Goal: Task Accomplishment & Management: Manage account settings

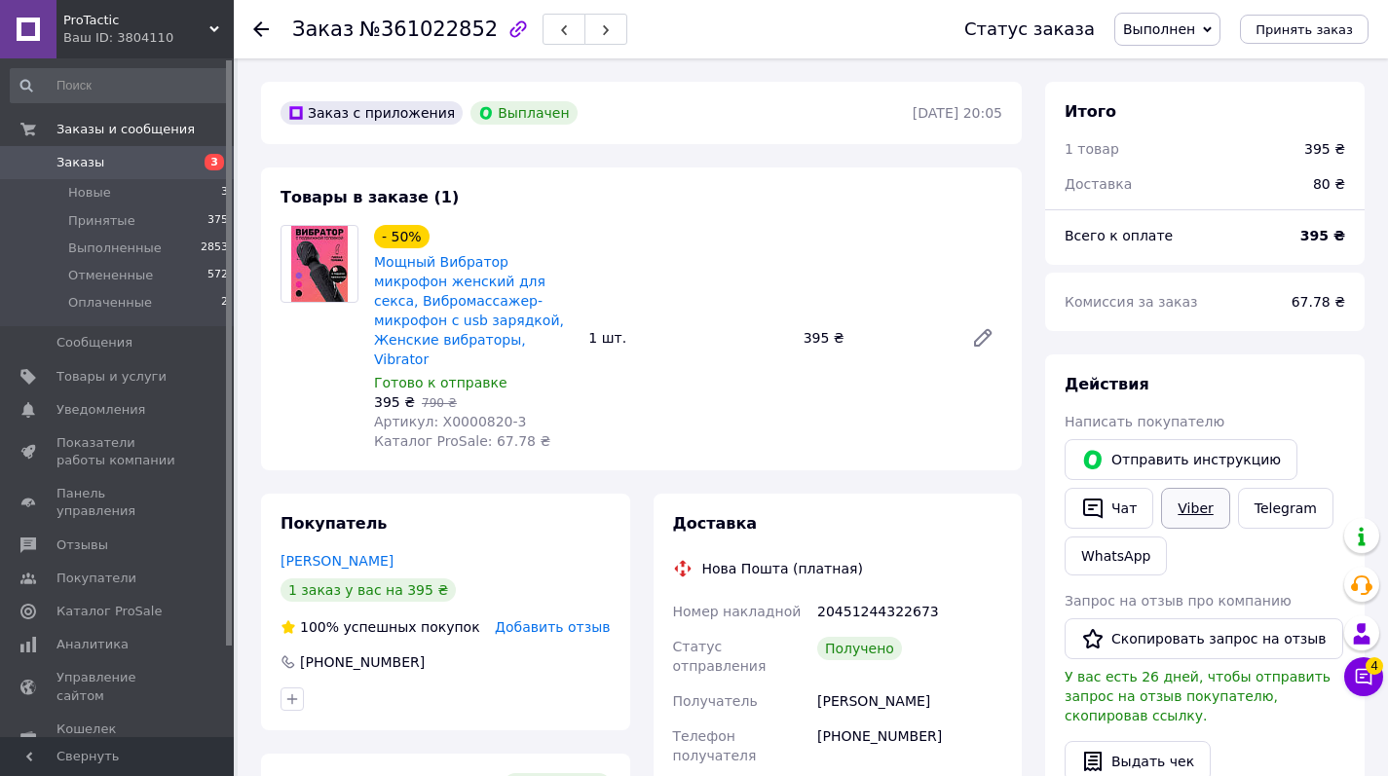
click at [1214, 511] on link "Viber" at bounding box center [1195, 508] width 68 height 41
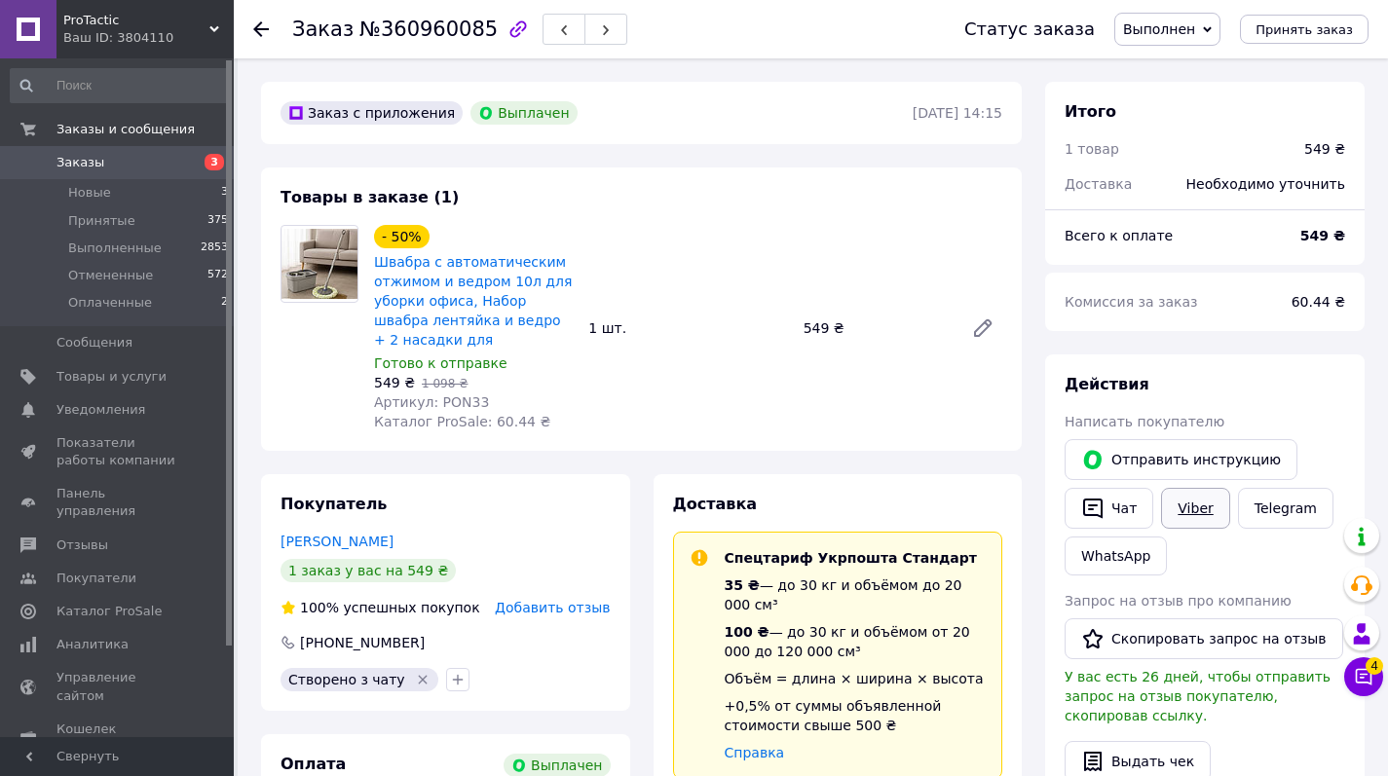
click at [1200, 508] on link "Viber" at bounding box center [1195, 508] width 68 height 41
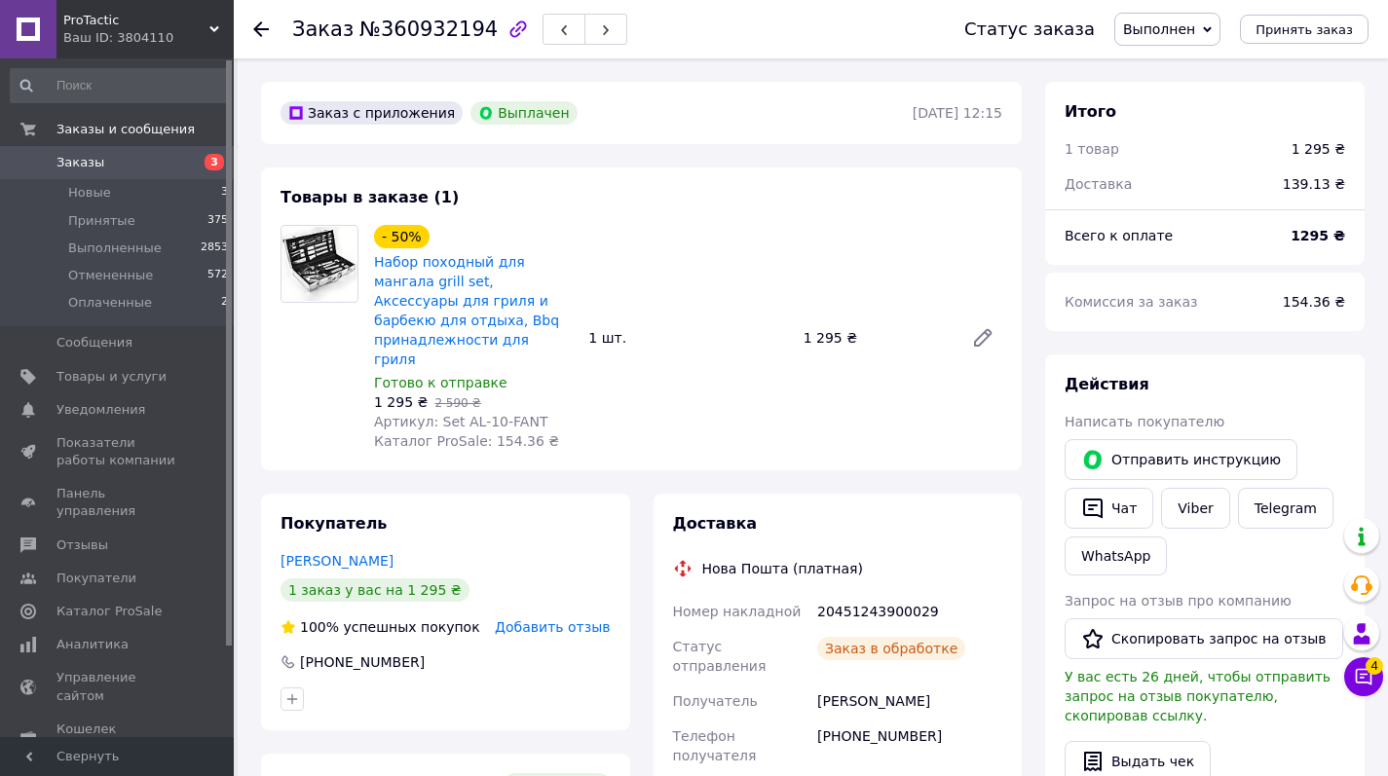
scroll to position [74, 0]
click at [1218, 503] on link "Viber" at bounding box center [1195, 508] width 68 height 41
click at [71, 164] on span "Заказы" at bounding box center [81, 163] width 48 height 18
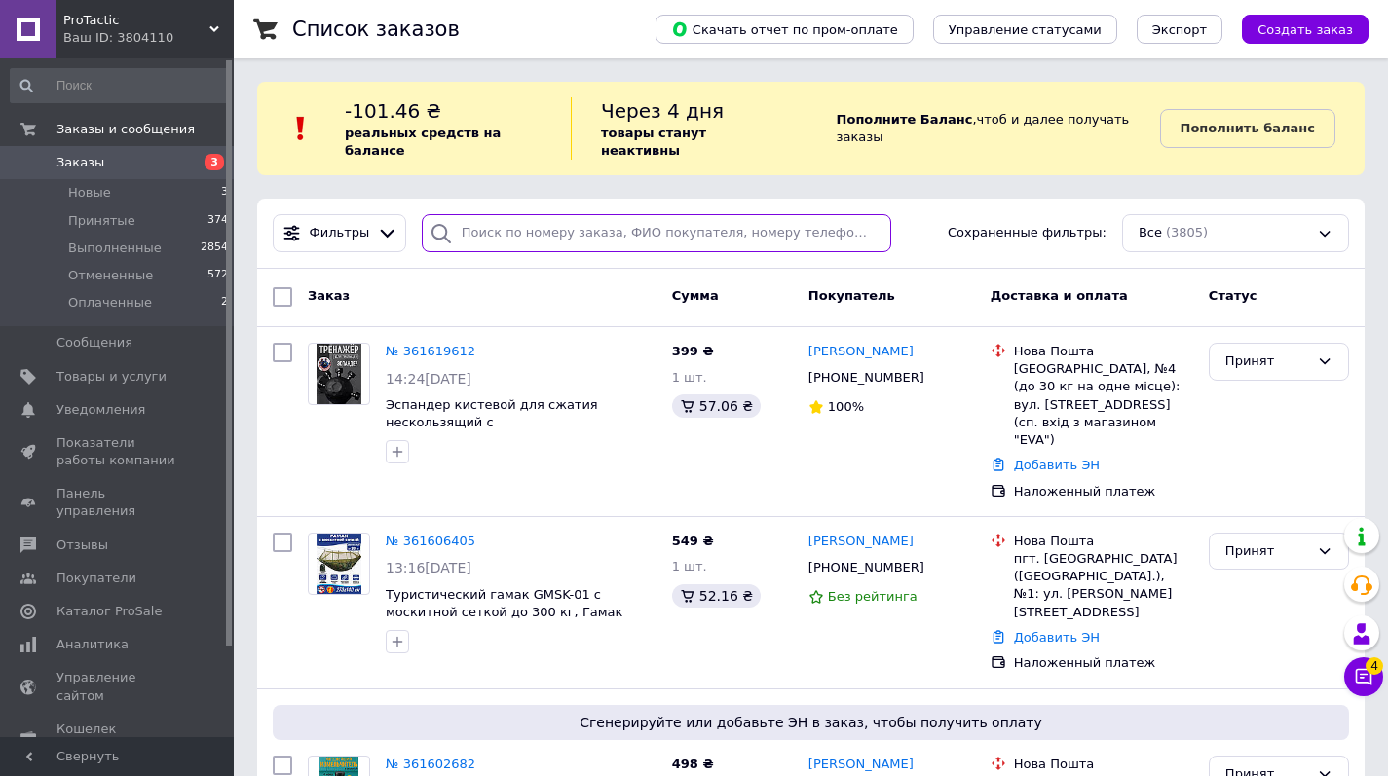
click at [521, 229] on input "search" at bounding box center [657, 233] width 470 height 38
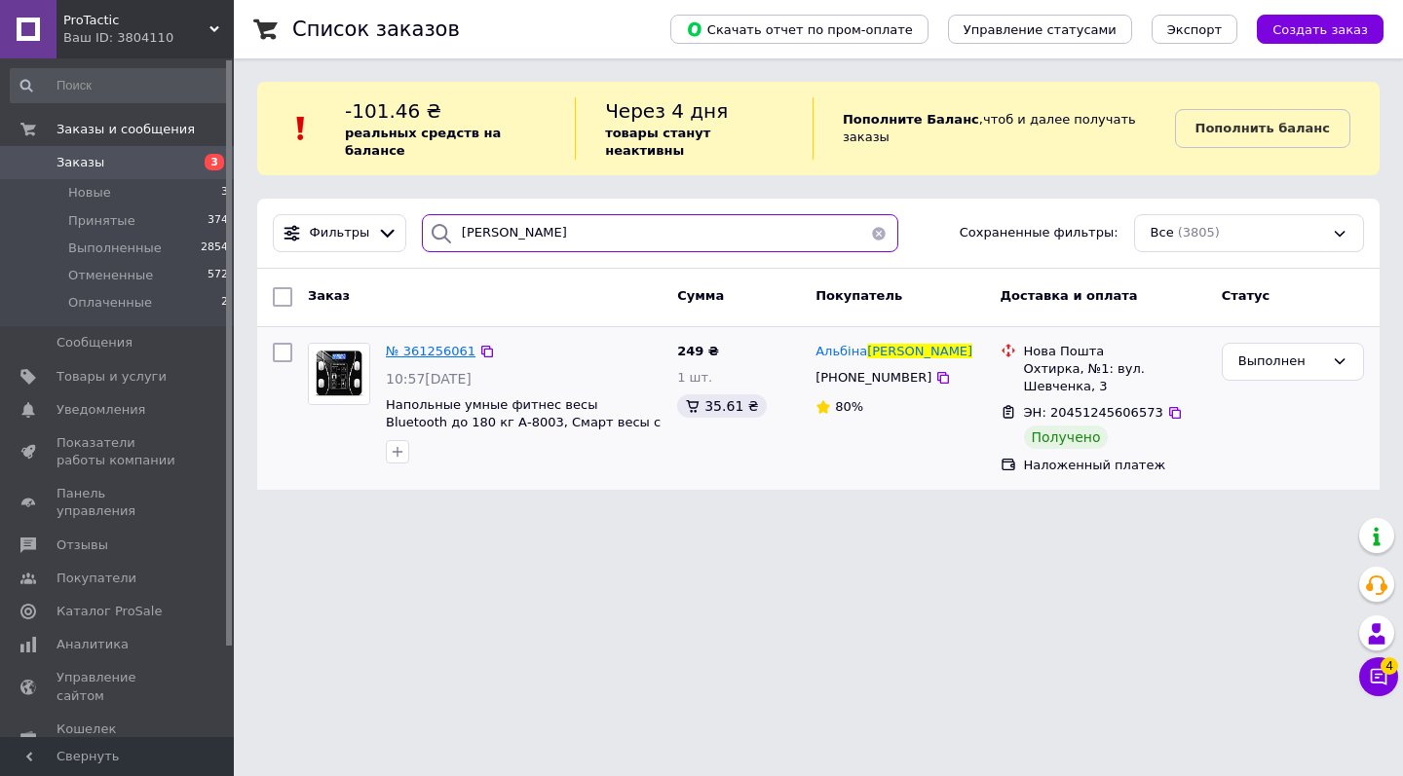
type input "пашкевич"
click at [435, 344] on span "№ 361256061" at bounding box center [431, 351] width 90 height 15
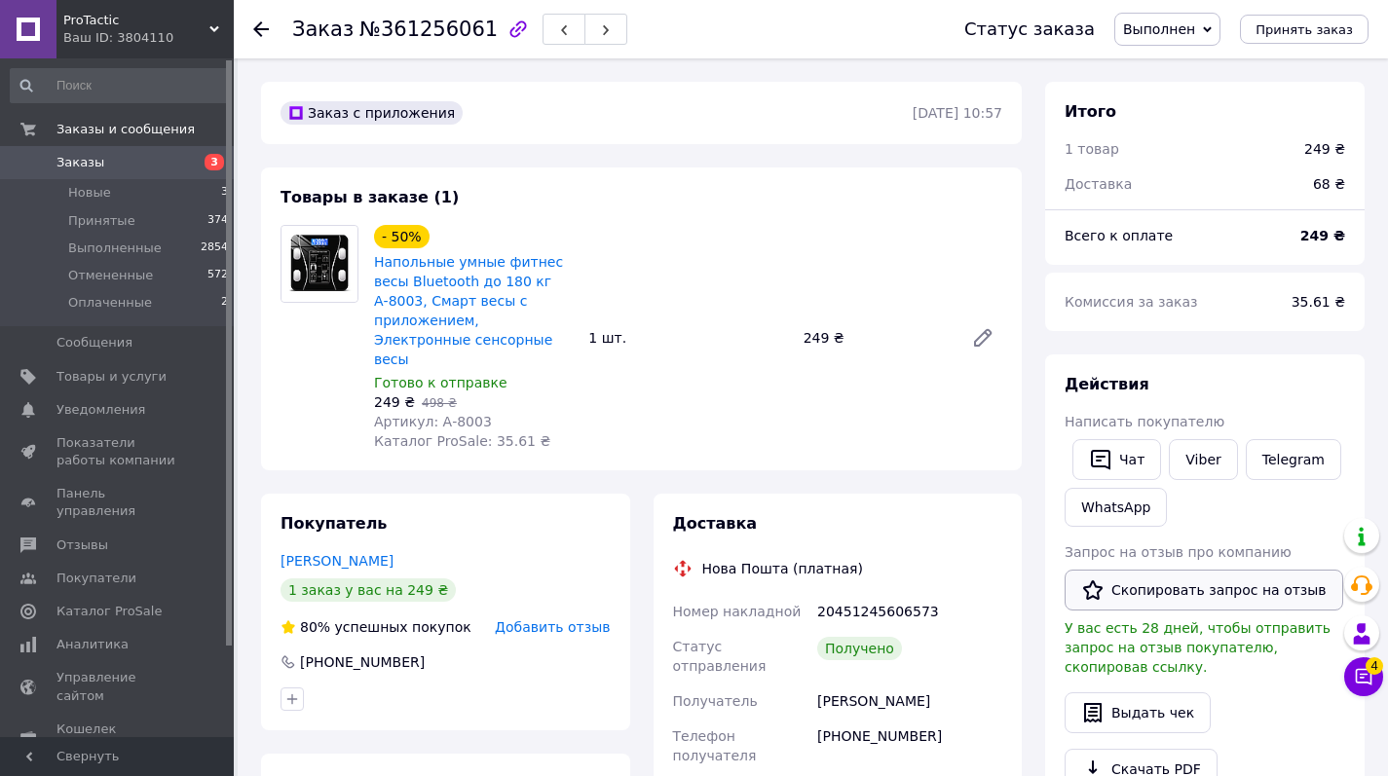
click at [1189, 585] on button "Скопировать запрос на отзыв" at bounding box center [1204, 590] width 279 height 41
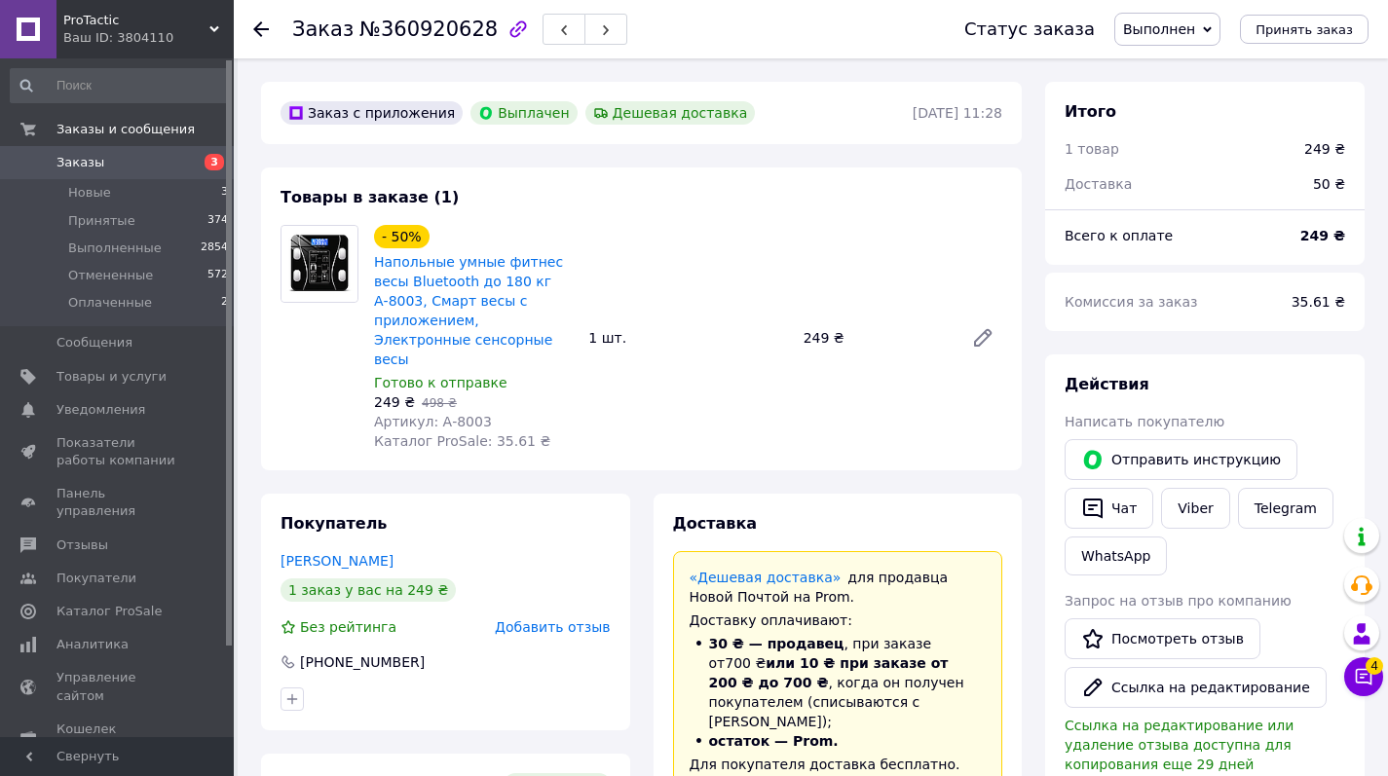
scroll to position [35, 0]
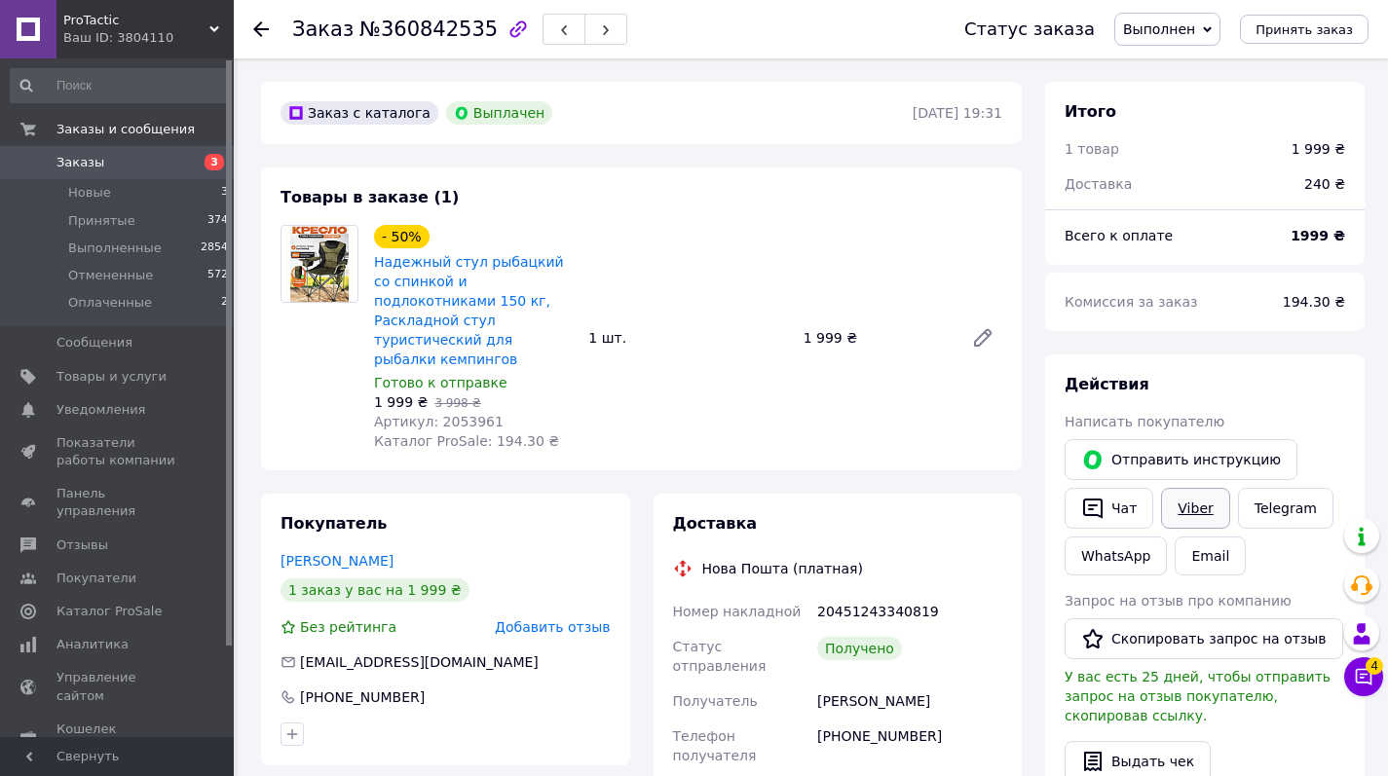
click at [1198, 506] on link "Viber" at bounding box center [1195, 508] width 68 height 41
click at [1206, 634] on button "Скопировать запрос на отзыв" at bounding box center [1204, 639] width 279 height 41
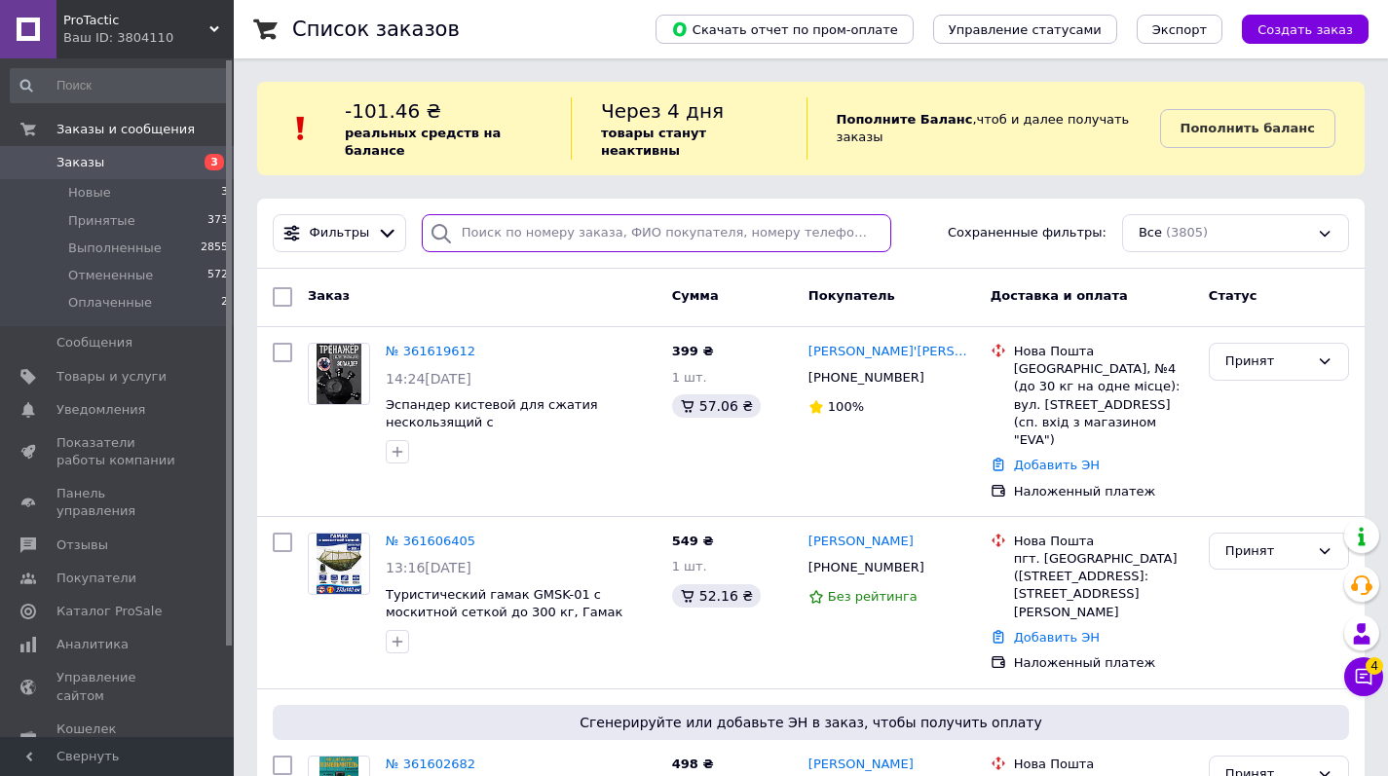
click at [492, 236] on input "search" at bounding box center [657, 233] width 470 height 38
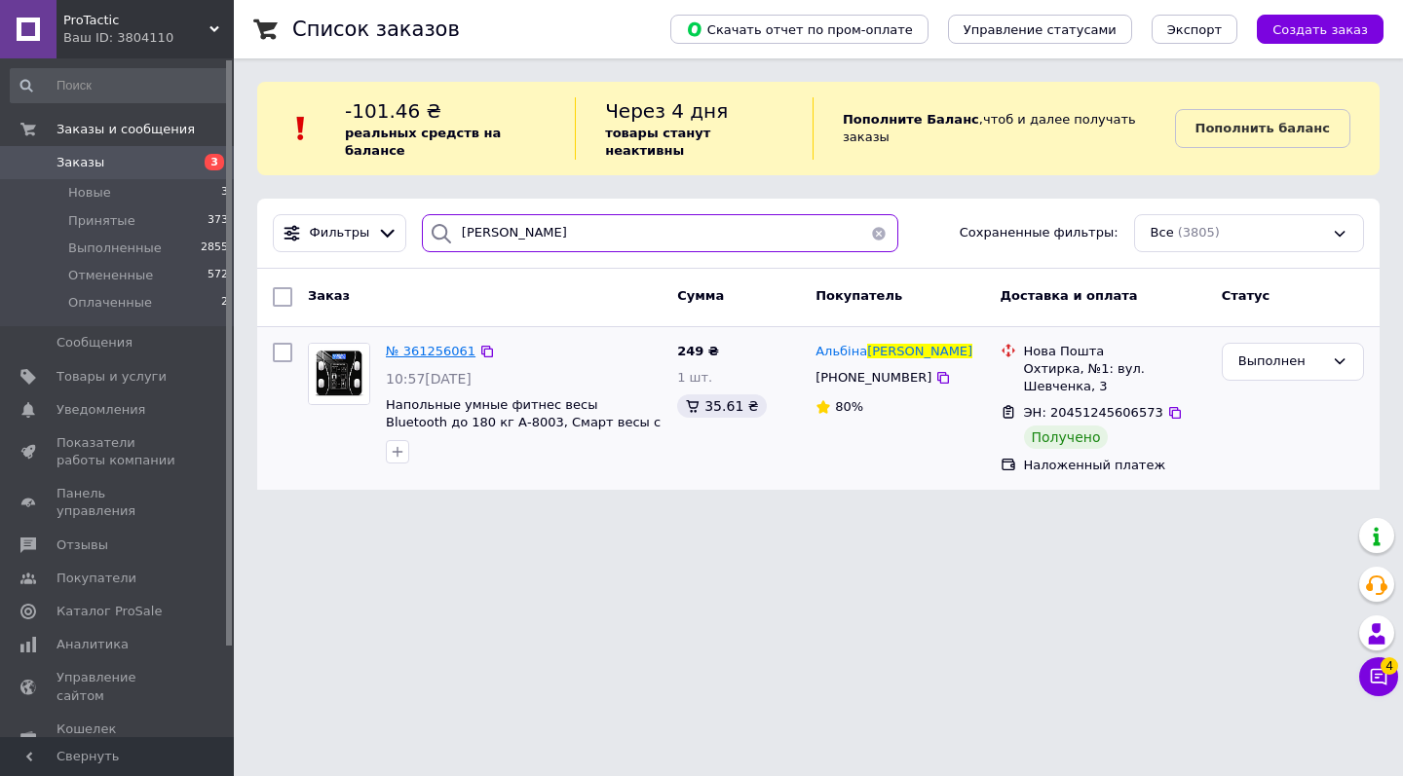
type input "пашкевич"
click at [427, 344] on span "№ 361256061" at bounding box center [431, 351] width 90 height 15
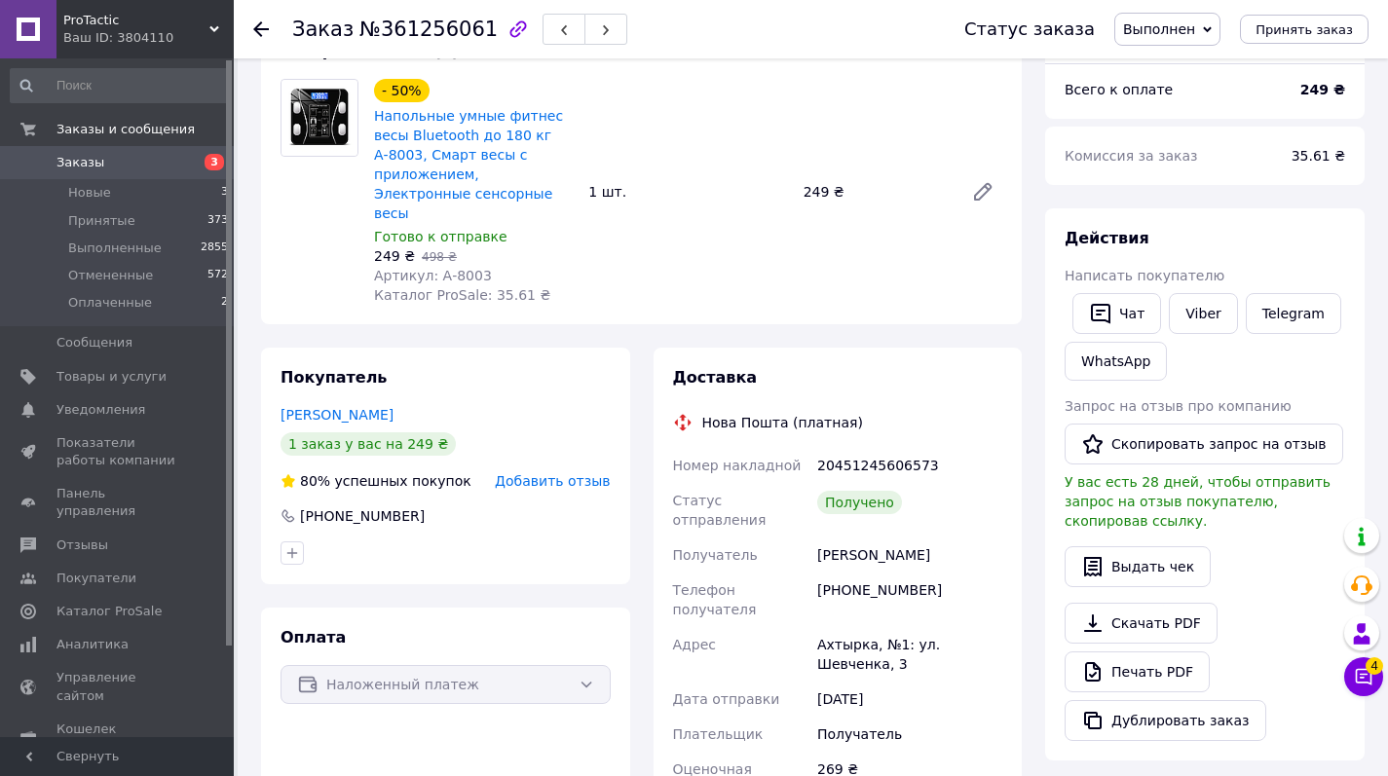
scroll to position [187, 0]
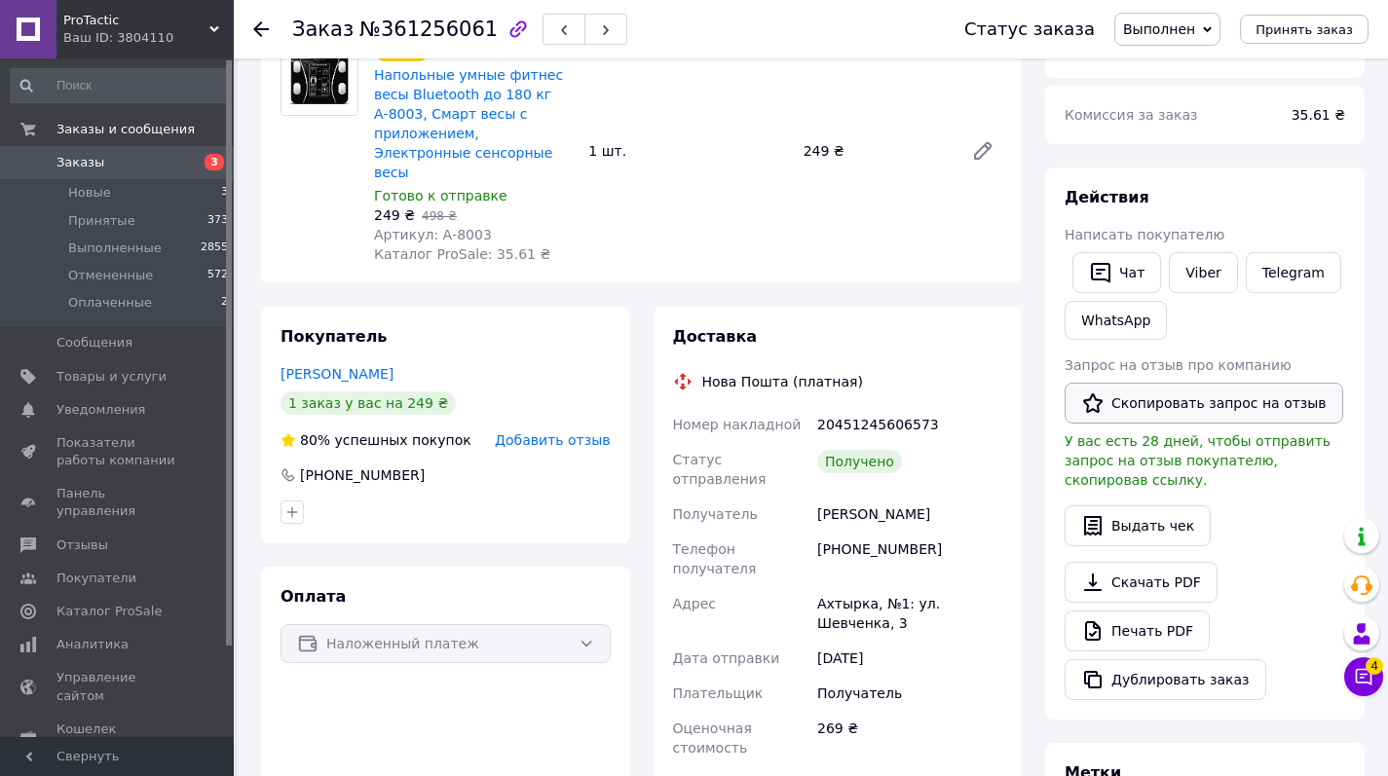
click at [1190, 406] on button "Скопировать запрос на отзыв" at bounding box center [1204, 403] width 279 height 41
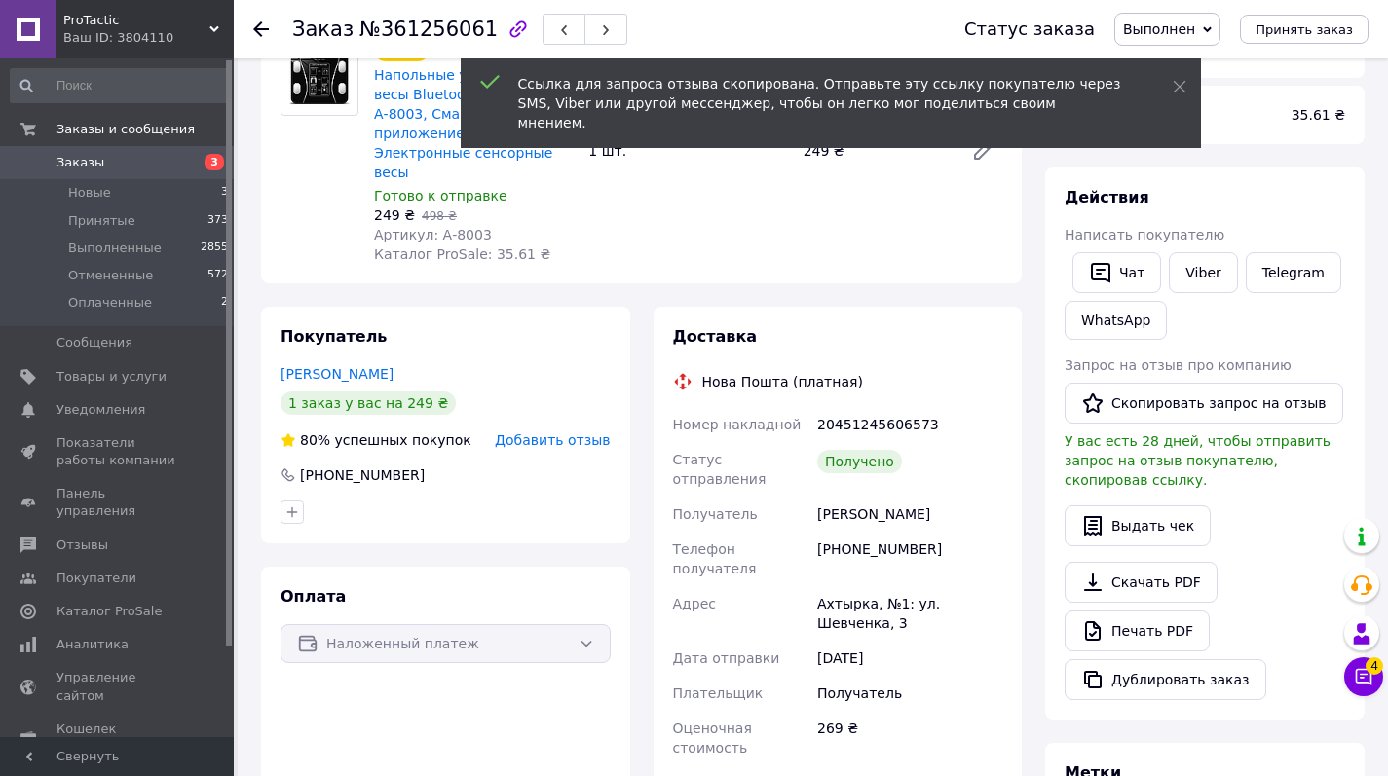
scroll to position [0, 0]
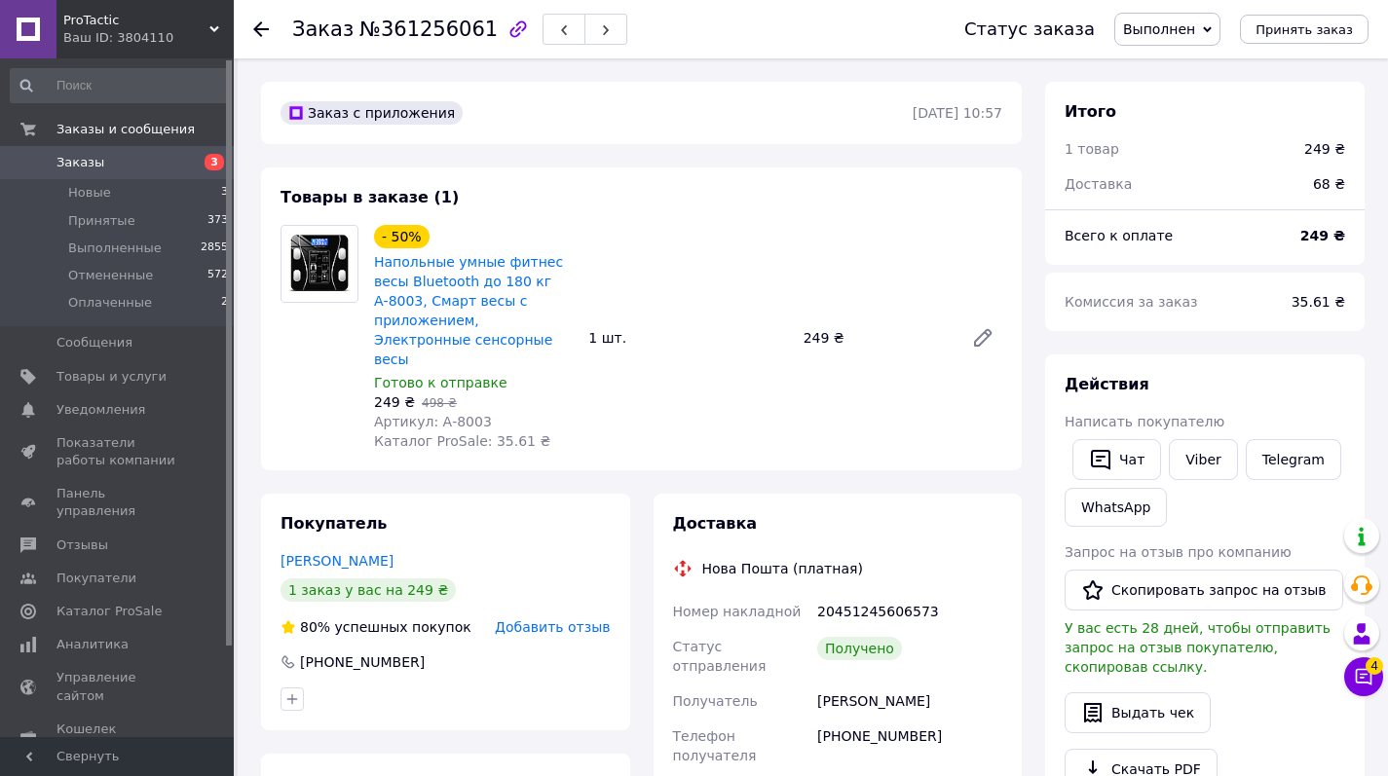
click at [62, 165] on span "Заказы" at bounding box center [81, 163] width 48 height 18
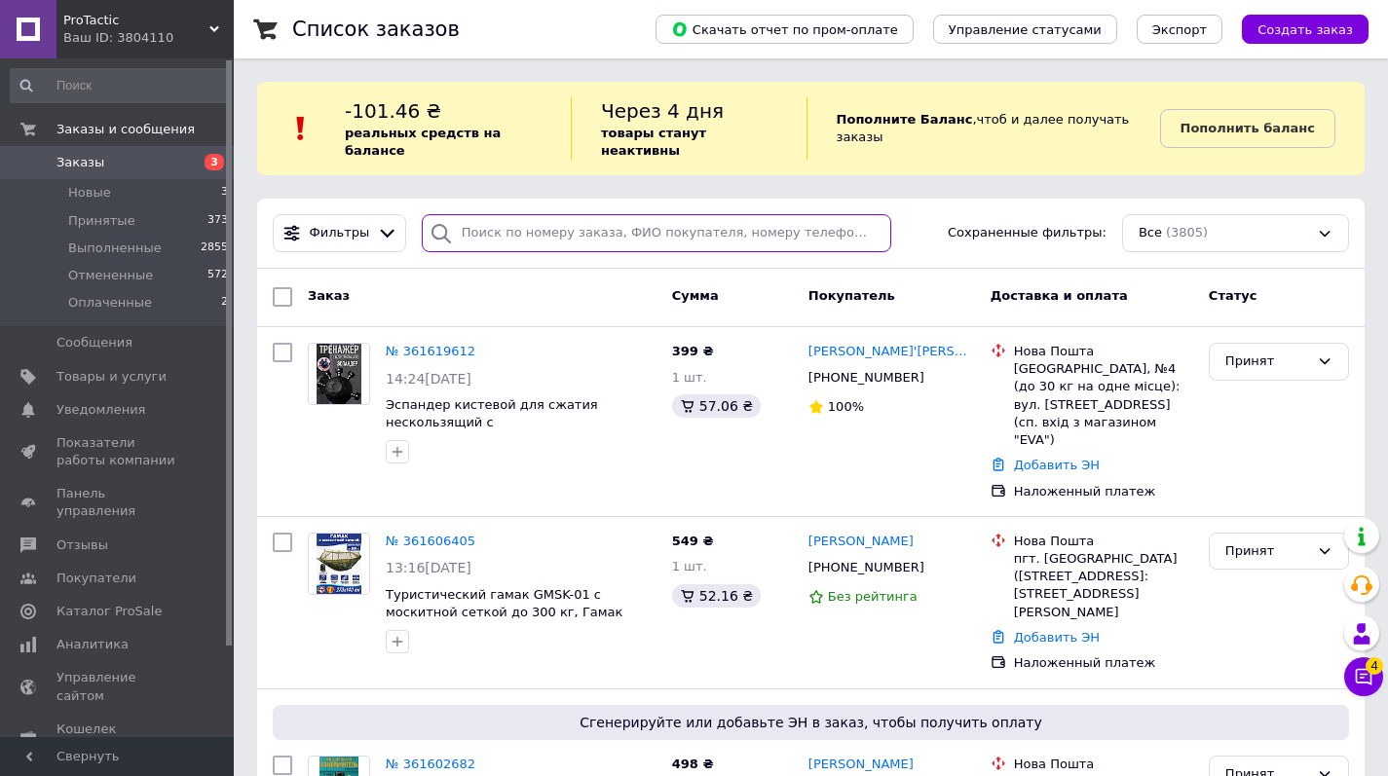
click at [540, 240] on input "search" at bounding box center [657, 233] width 470 height 38
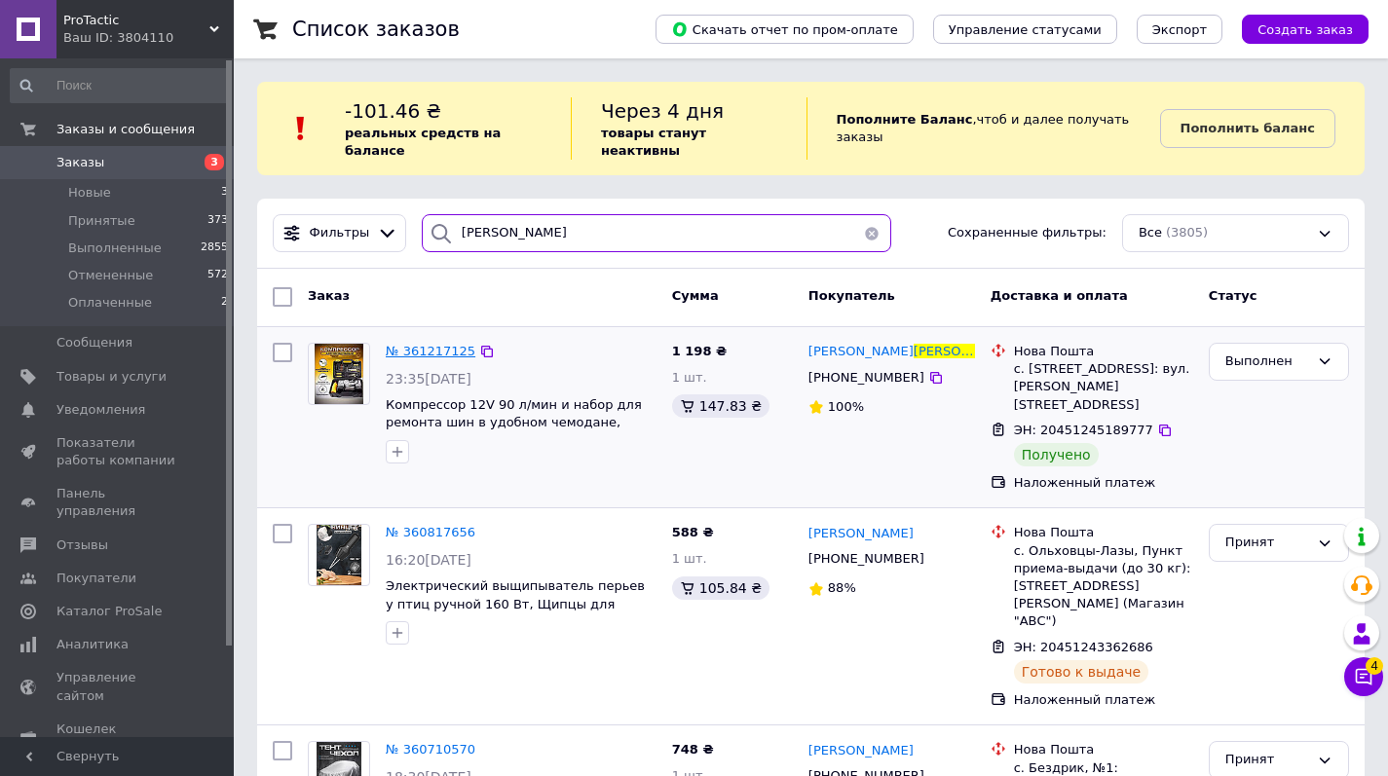
type input "иванов"
click at [426, 351] on span "№ 361217125" at bounding box center [431, 351] width 90 height 15
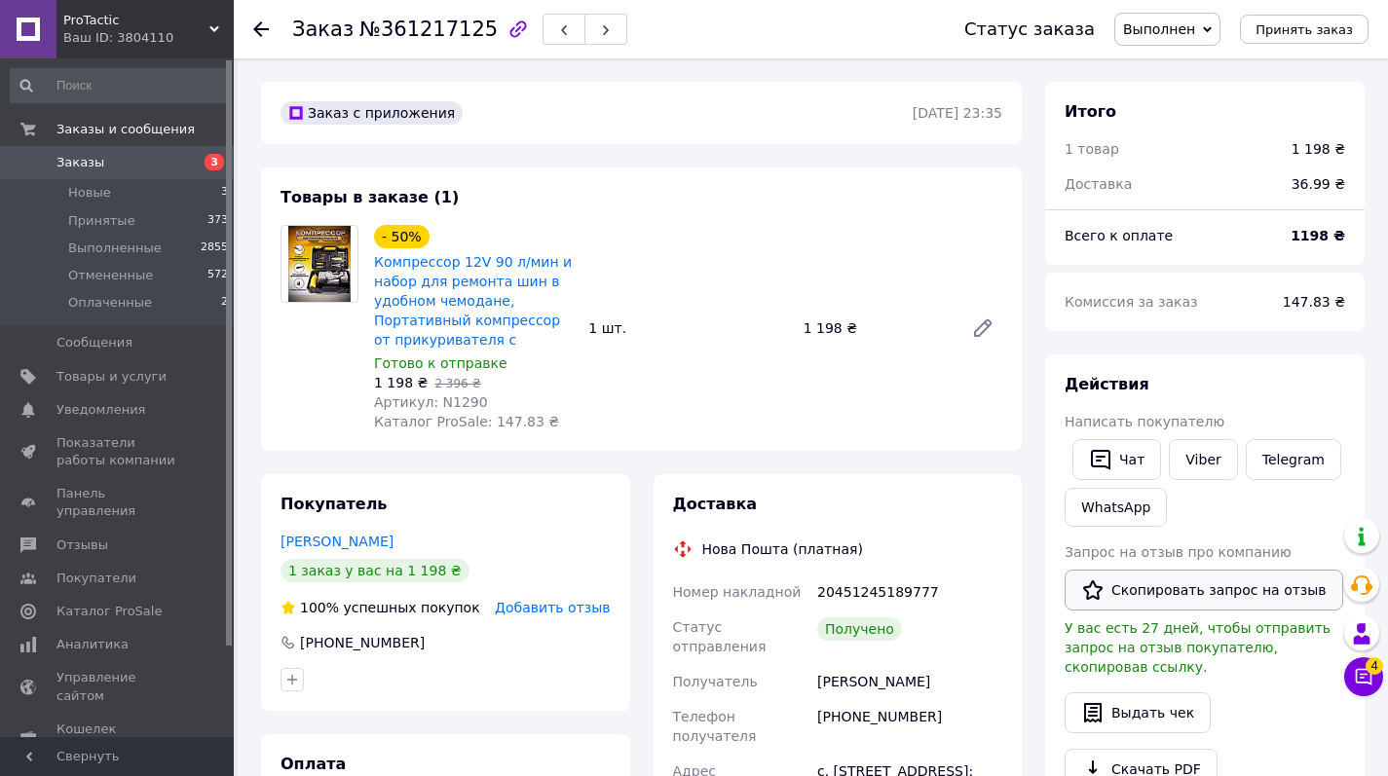
click at [1188, 591] on button "Скопировать запрос на отзыв" at bounding box center [1204, 590] width 279 height 41
click at [85, 158] on span "Заказы" at bounding box center [81, 163] width 48 height 18
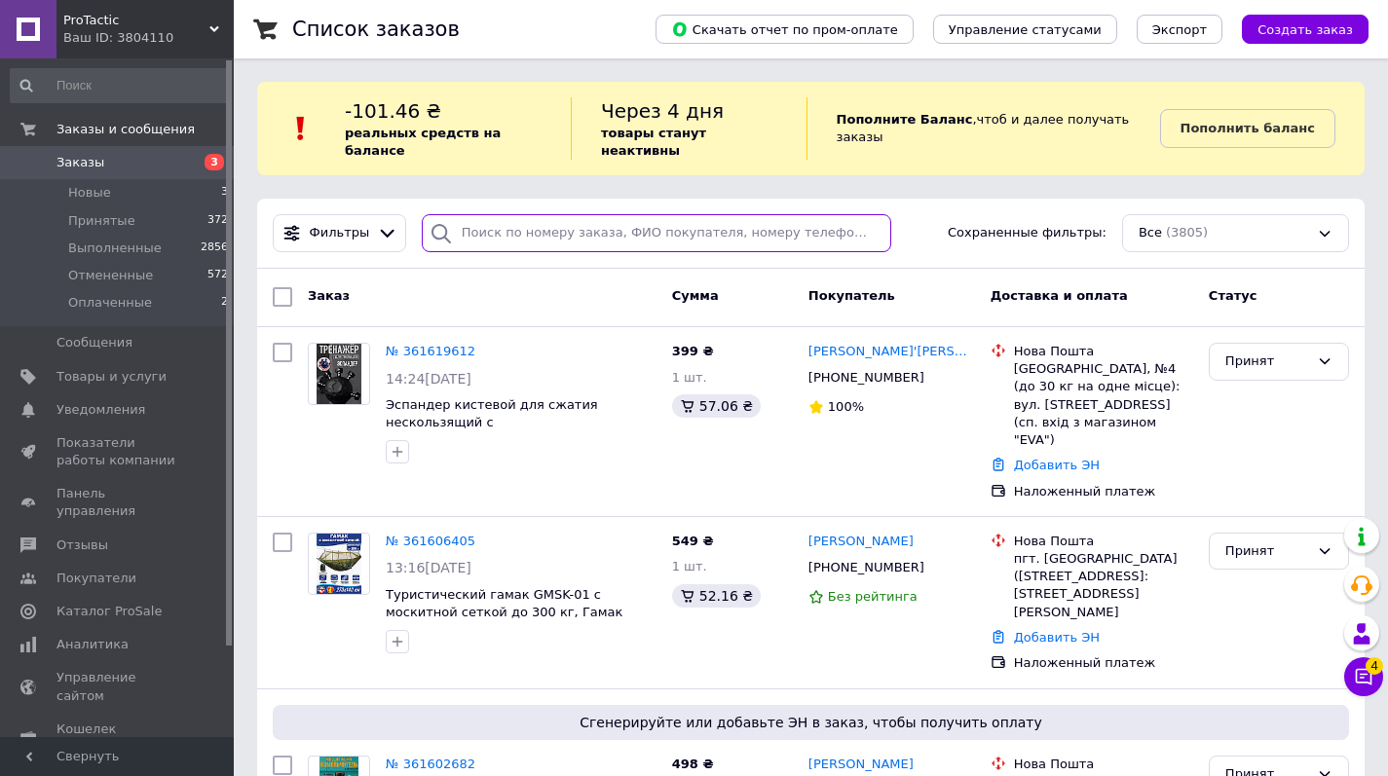
click at [529, 237] on input "search" at bounding box center [657, 233] width 470 height 38
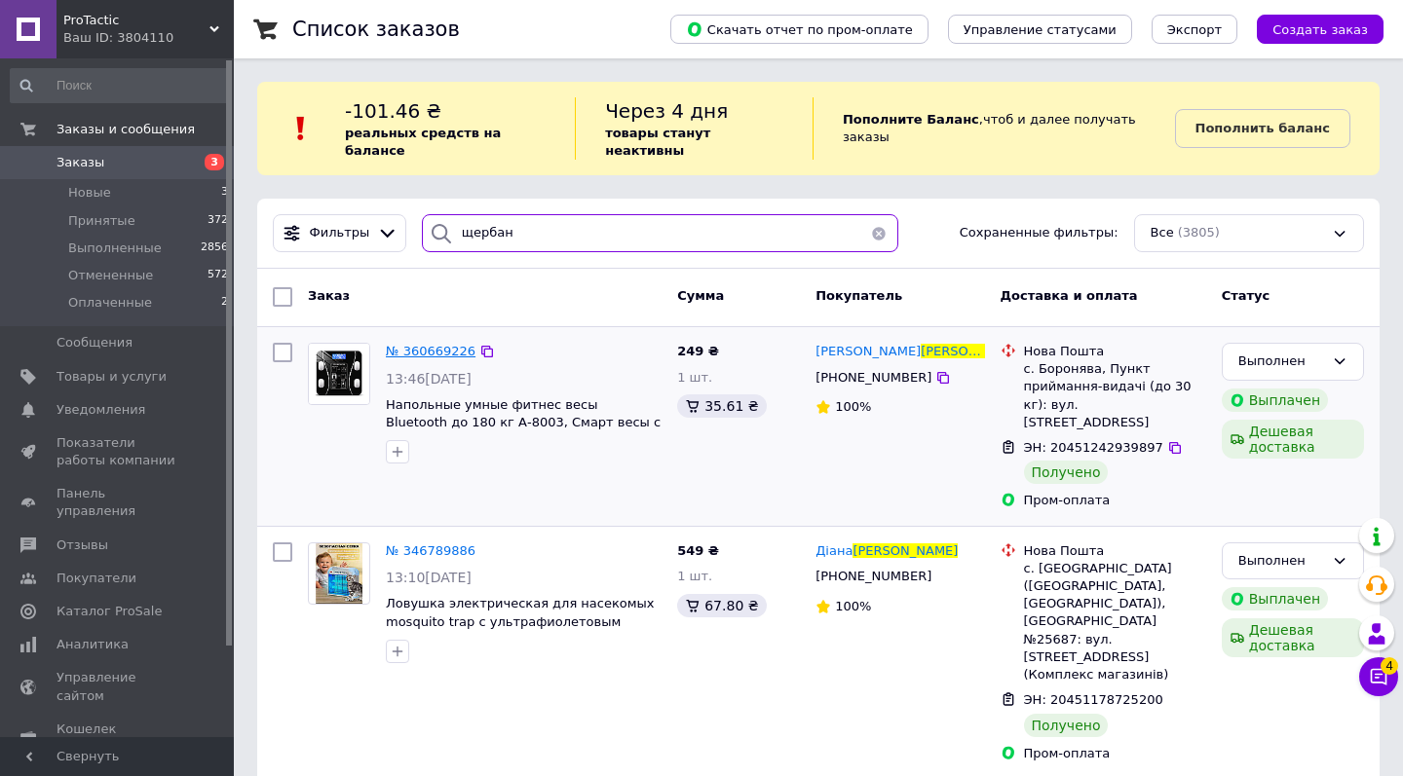
type input "щербан"
click at [414, 344] on span "№ 360669226" at bounding box center [431, 351] width 90 height 15
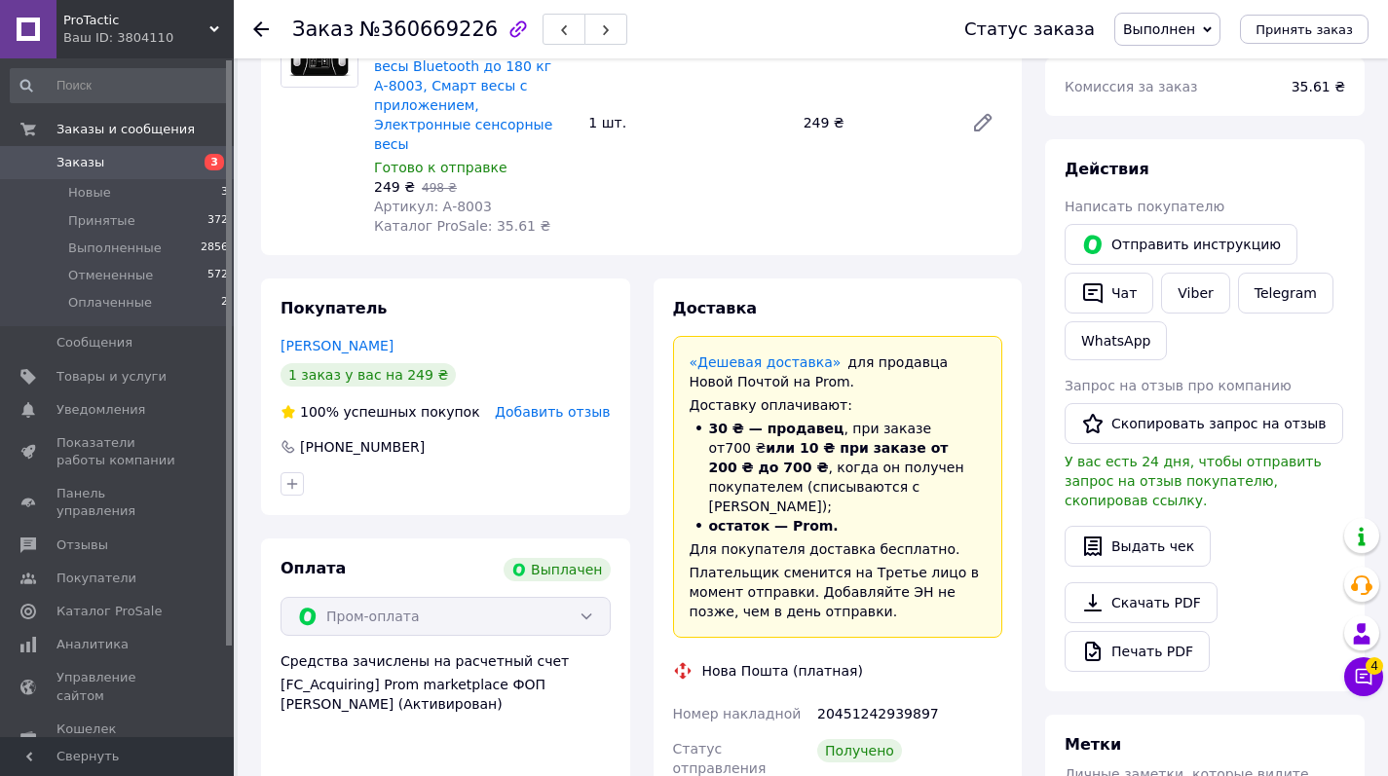
scroll to position [270, 0]
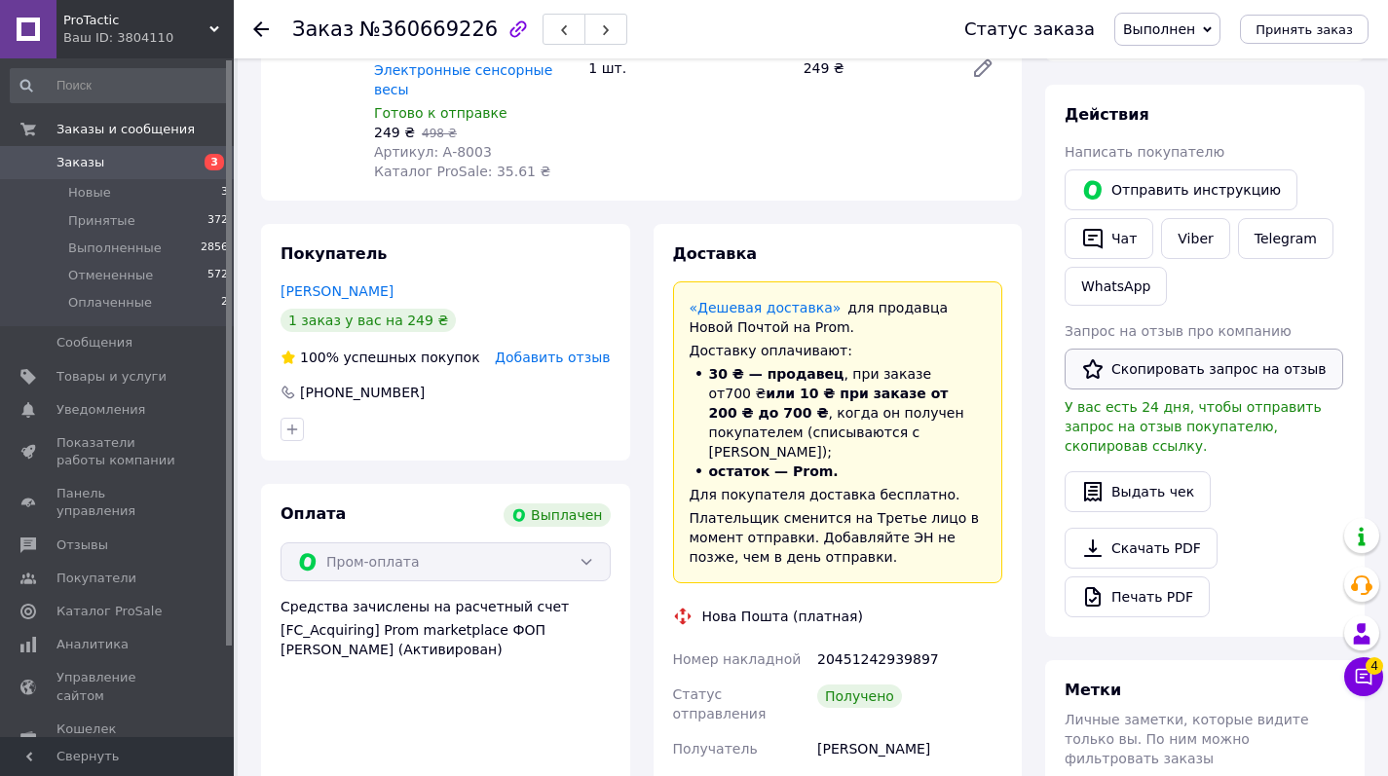
click at [1218, 365] on button "Скопировать запрос на отзыв" at bounding box center [1204, 369] width 279 height 41
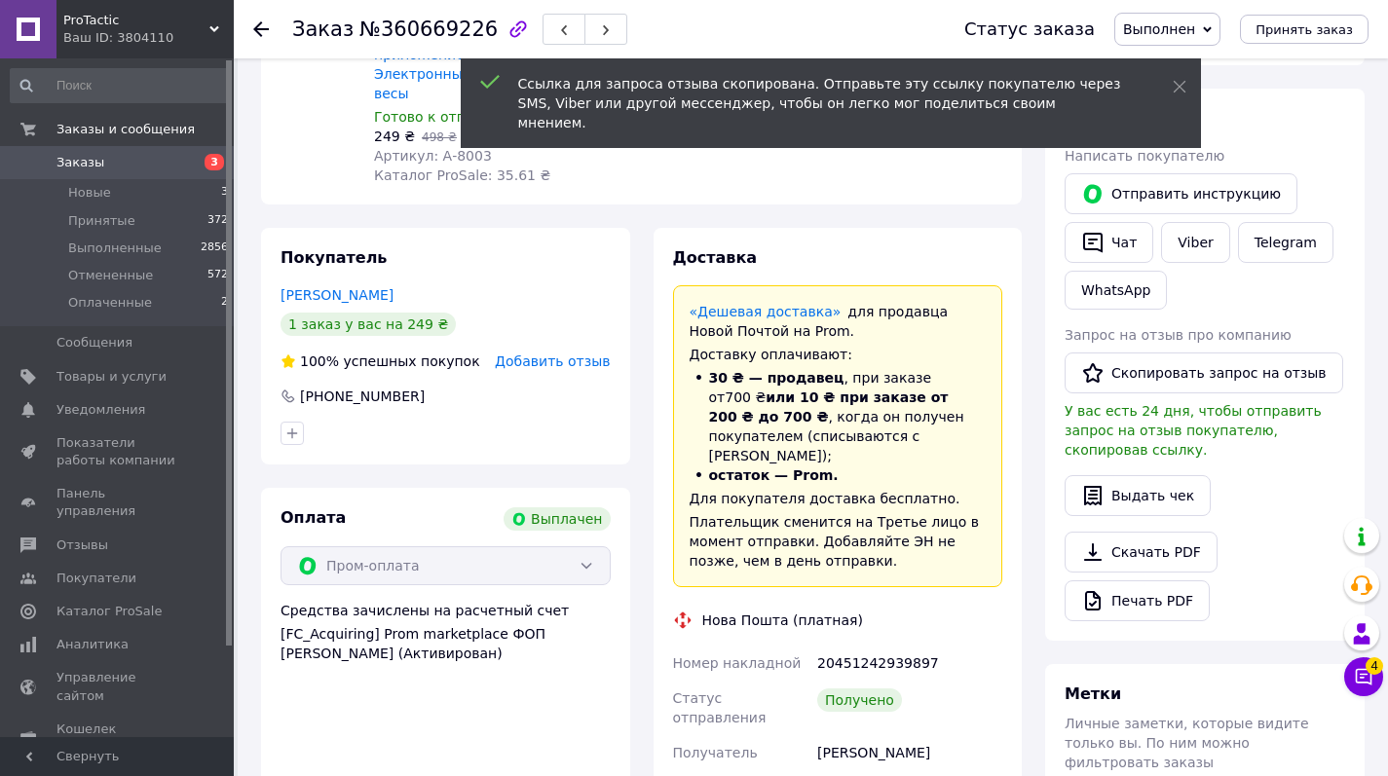
scroll to position [0, 0]
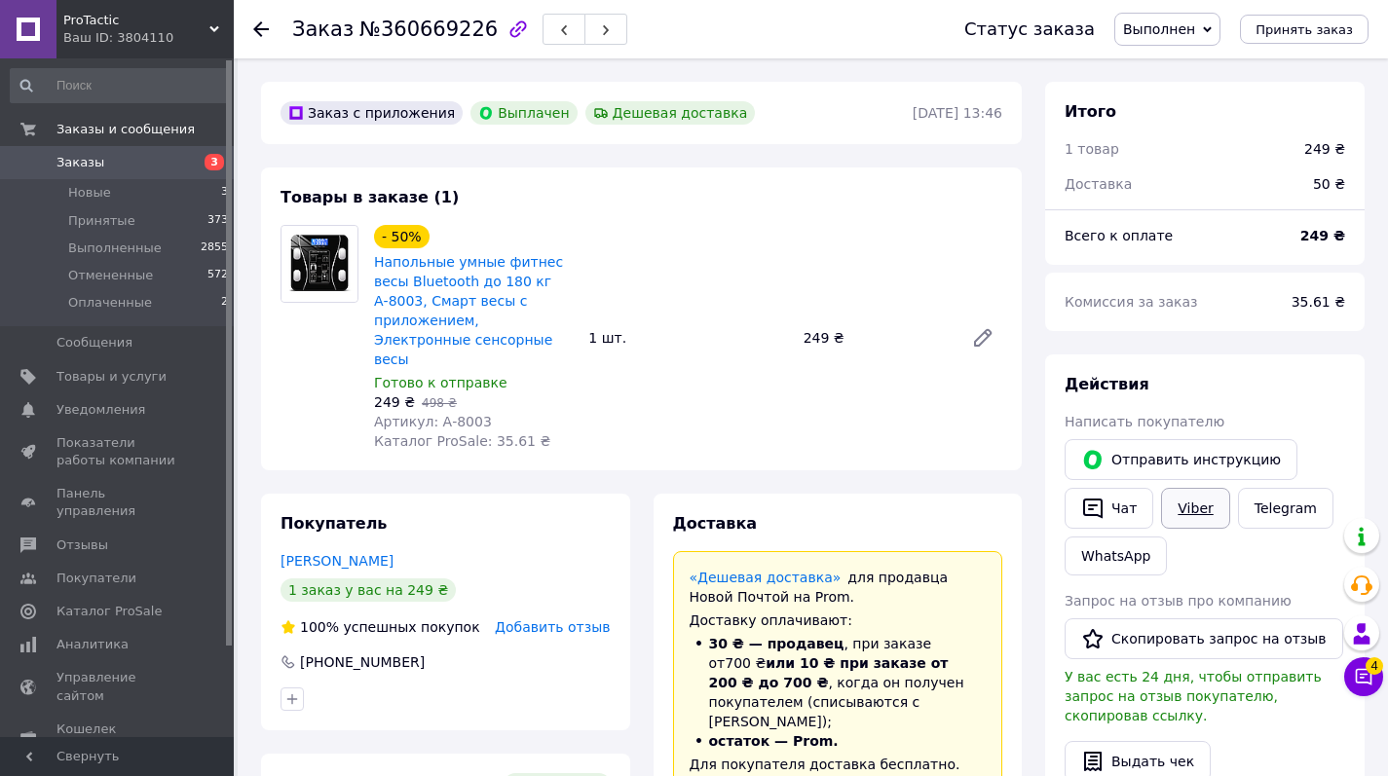
click at [1198, 507] on link "Viber" at bounding box center [1195, 508] width 68 height 41
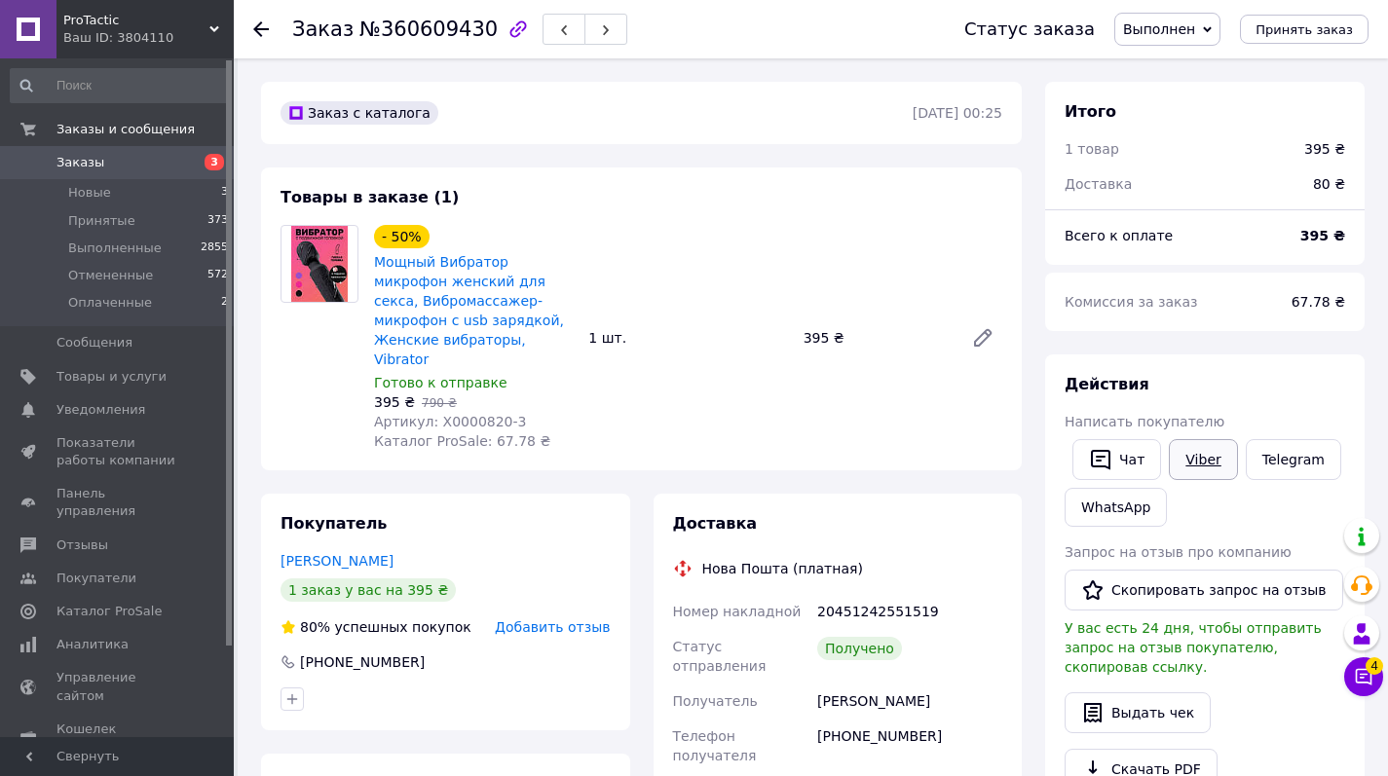
click at [1205, 456] on link "Viber" at bounding box center [1203, 459] width 68 height 41
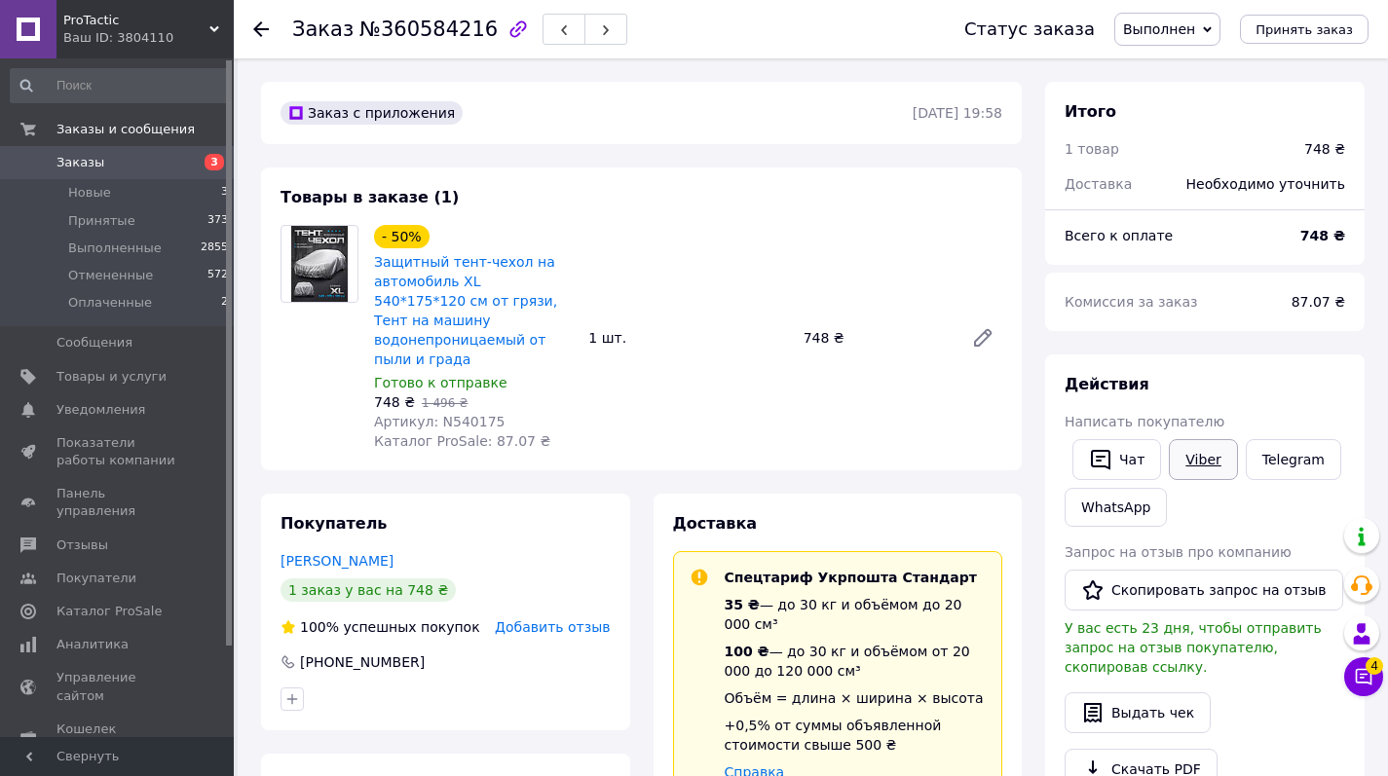
click at [1206, 458] on link "Viber" at bounding box center [1203, 459] width 68 height 41
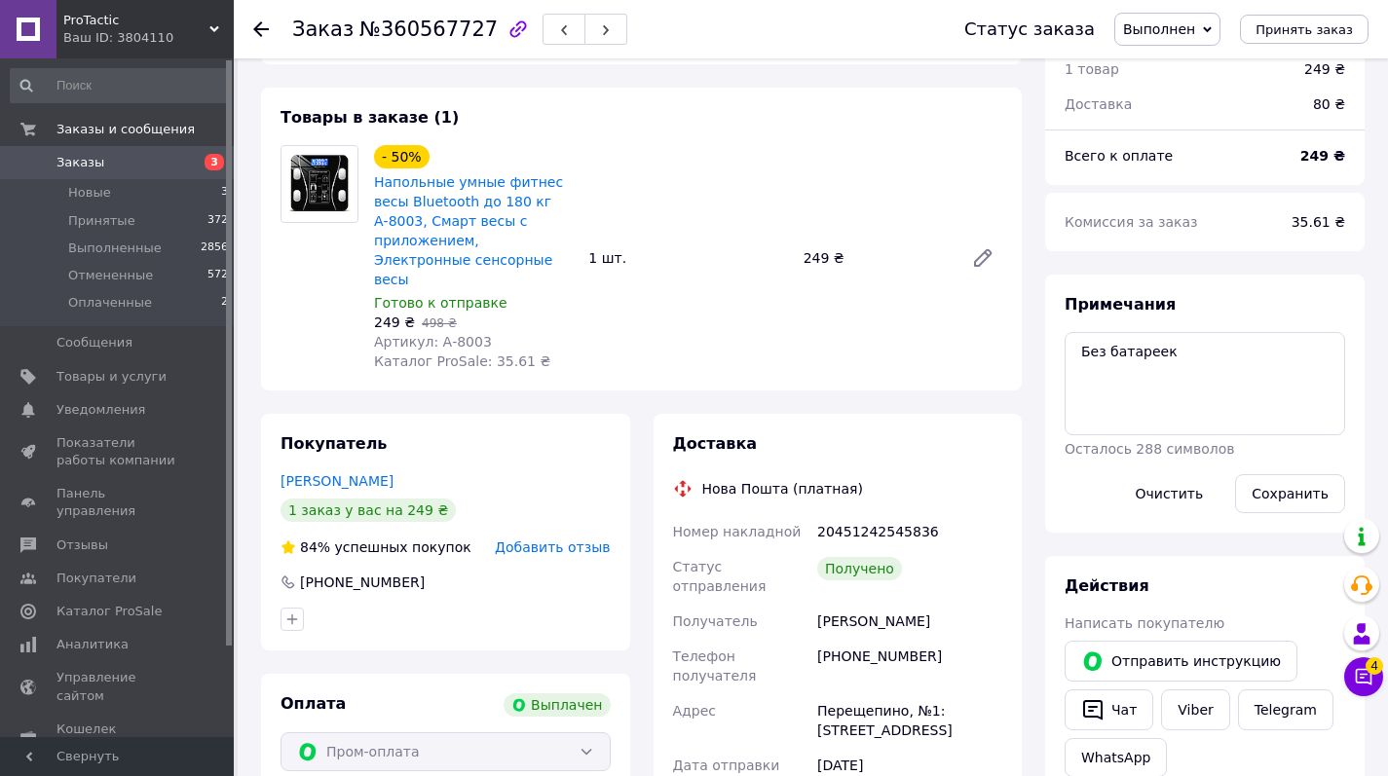
scroll to position [128, 0]
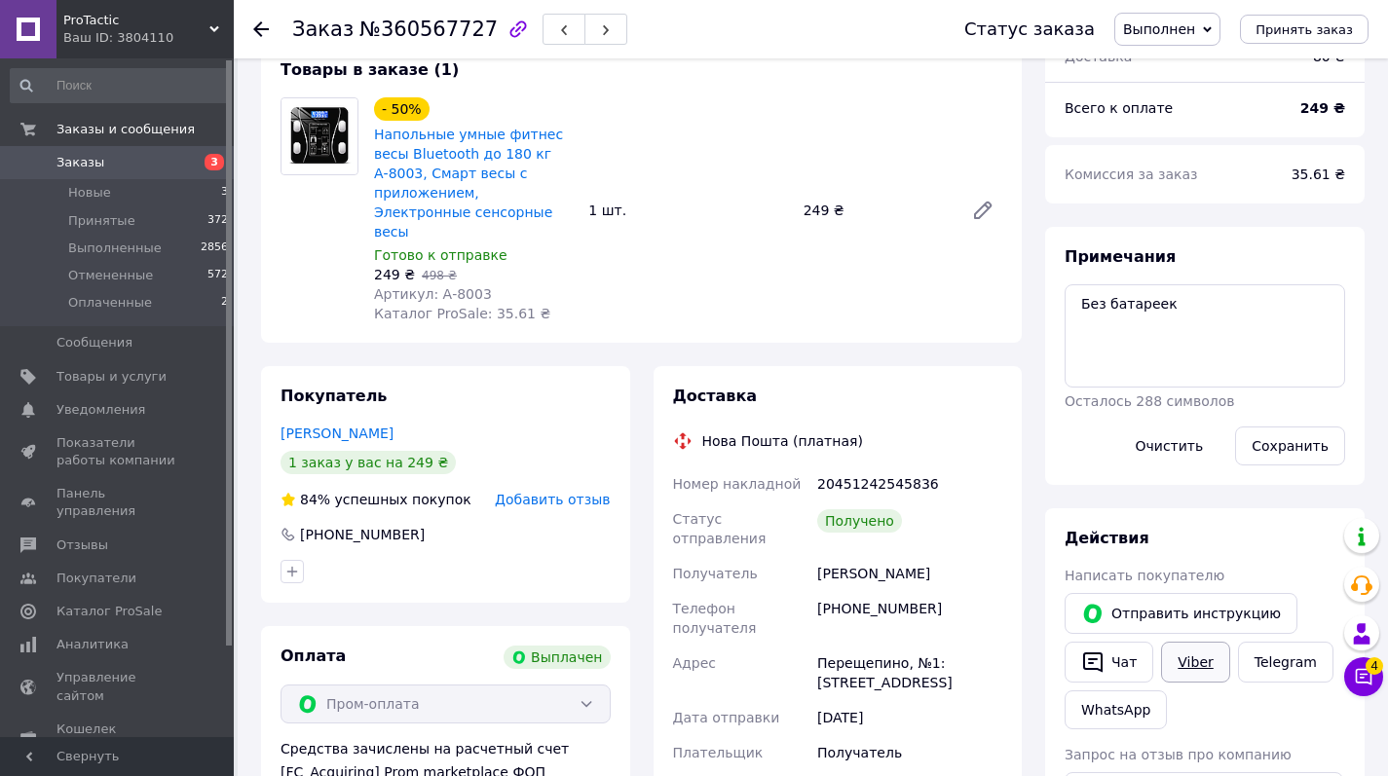
click at [1193, 659] on link "Viber" at bounding box center [1195, 662] width 68 height 41
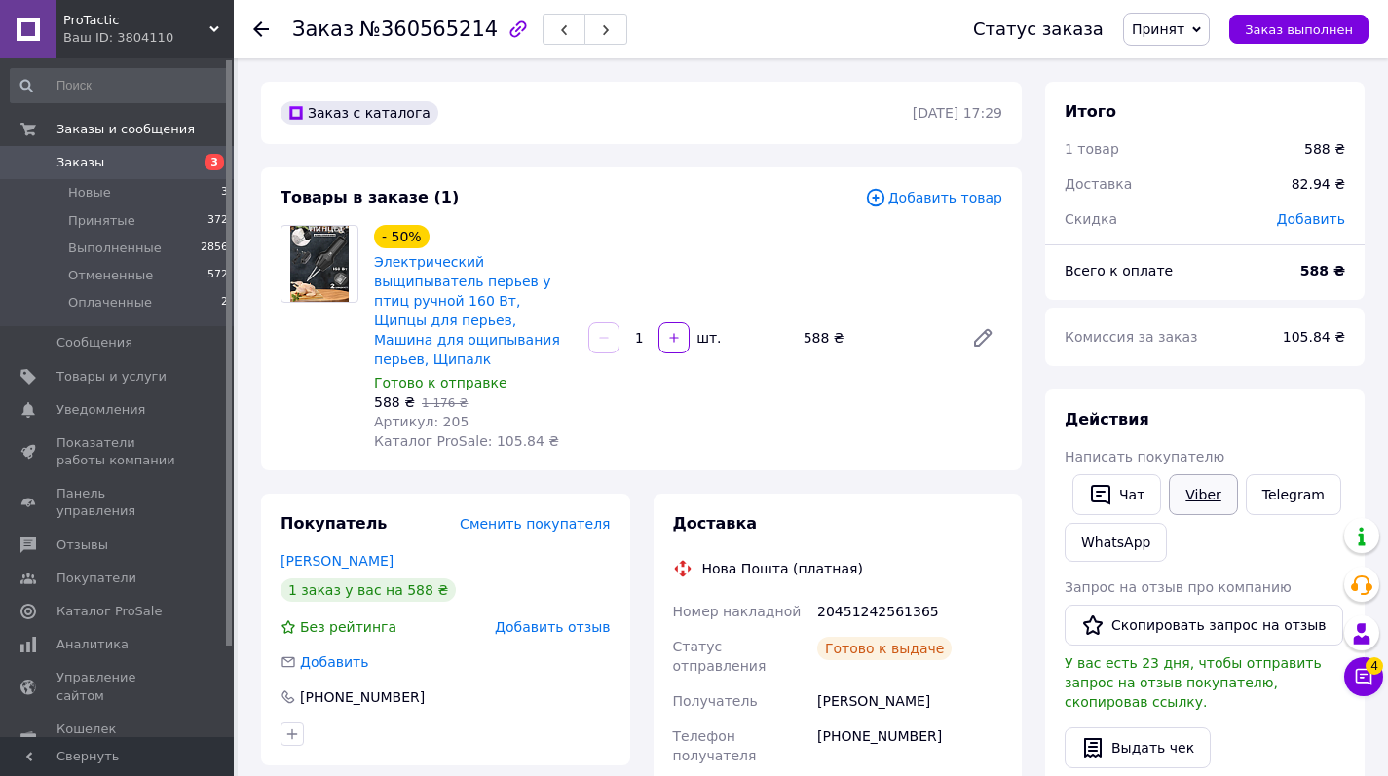
click at [1209, 485] on link "Viber" at bounding box center [1203, 494] width 68 height 41
click at [95, 166] on span "Заказы" at bounding box center [81, 163] width 48 height 18
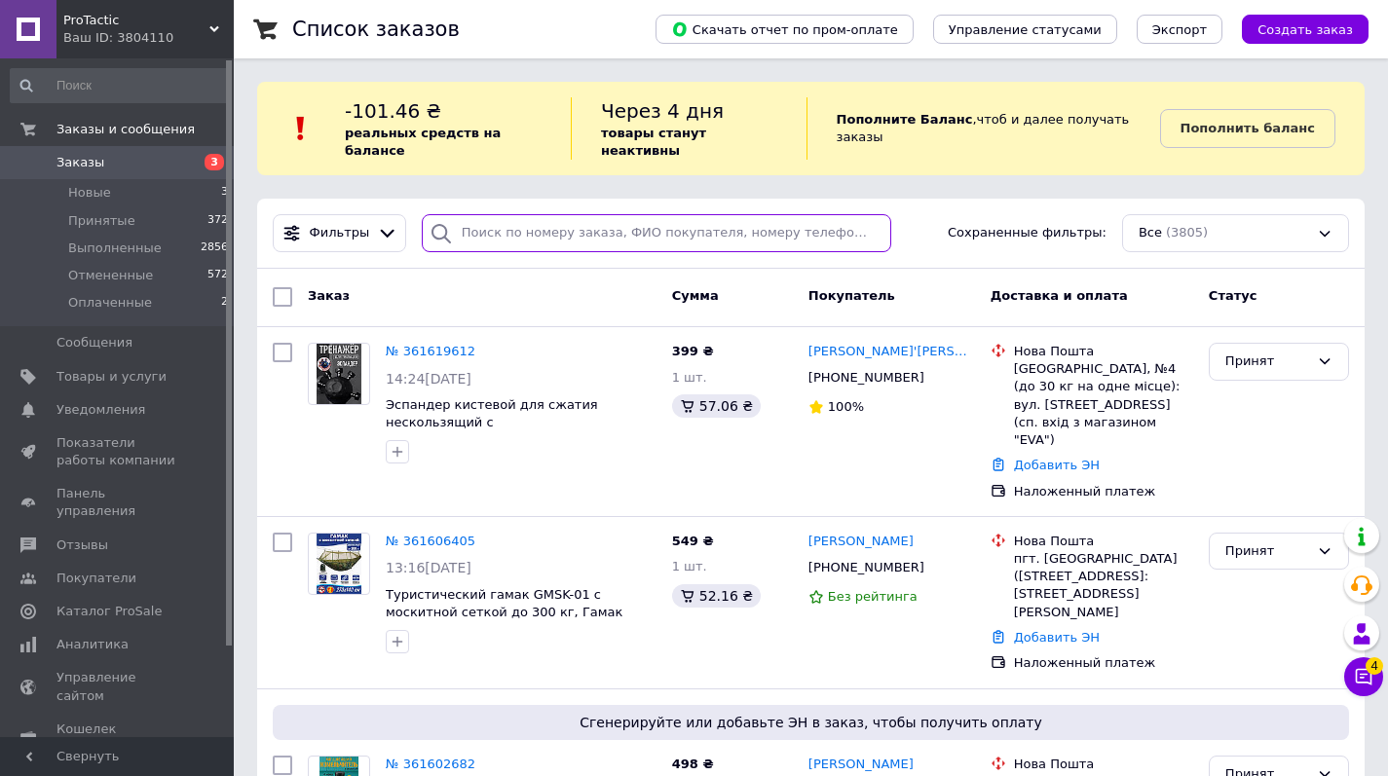
click at [554, 238] on input "search" at bounding box center [657, 233] width 470 height 38
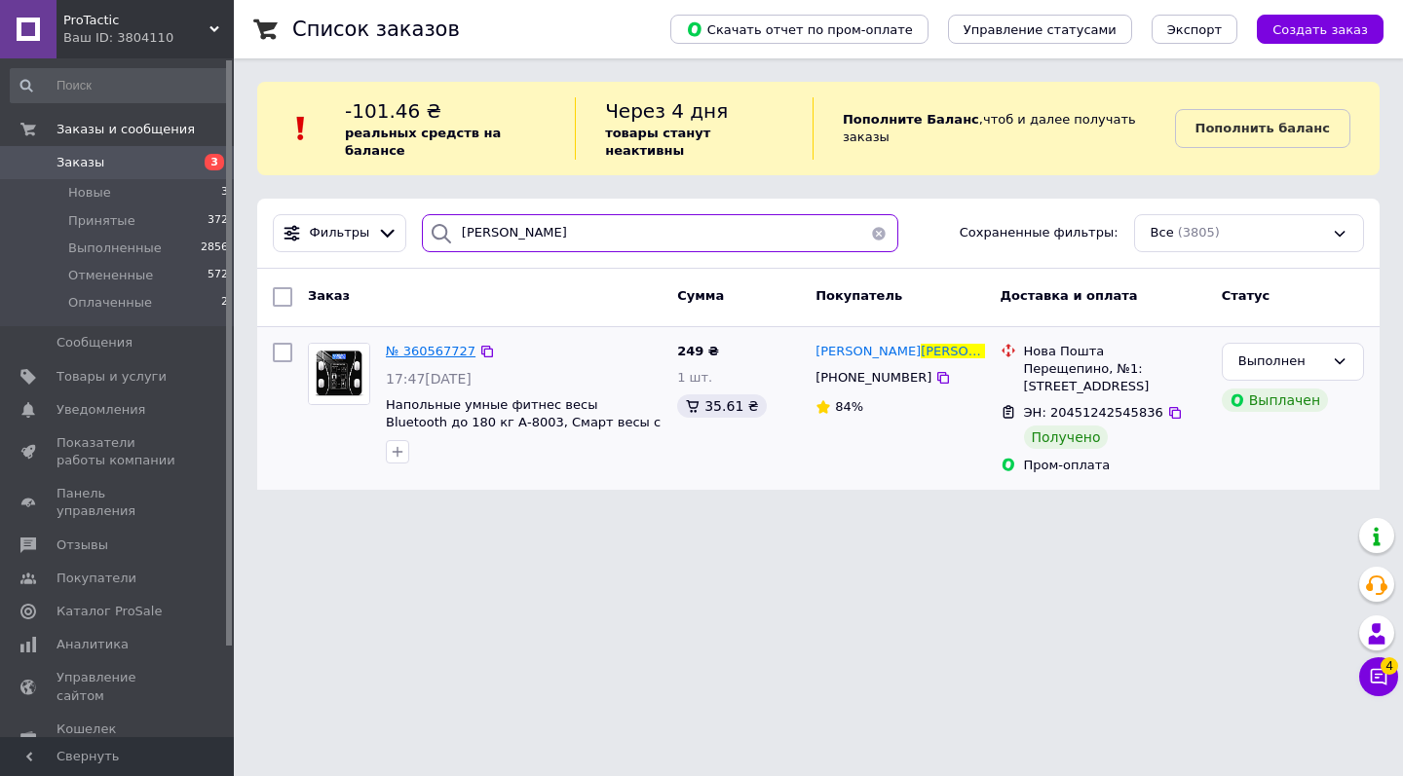
type input "башкатов"
click at [413, 344] on span "№ 360567727" at bounding box center [431, 351] width 90 height 15
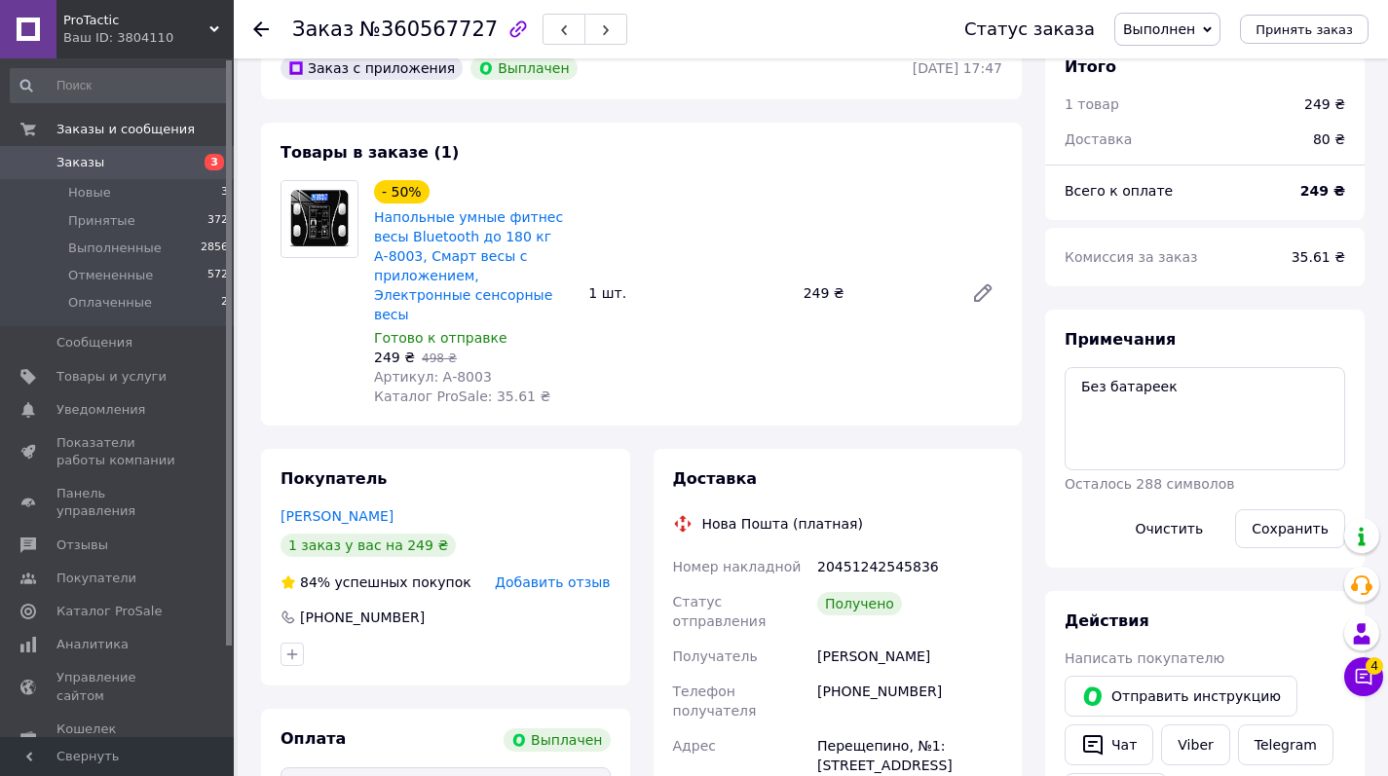
scroll to position [348, 0]
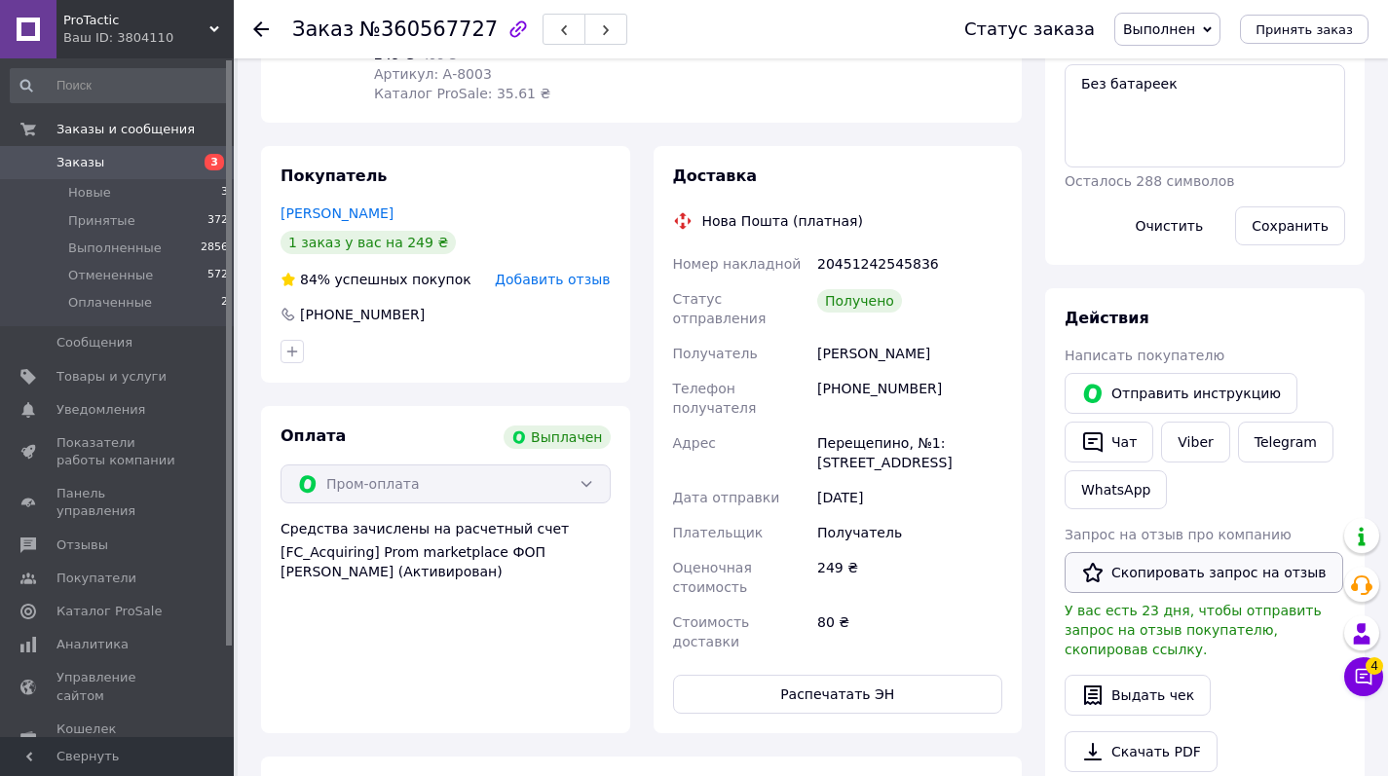
click at [1230, 569] on button "Скопировать запрос на отзыв" at bounding box center [1204, 572] width 279 height 41
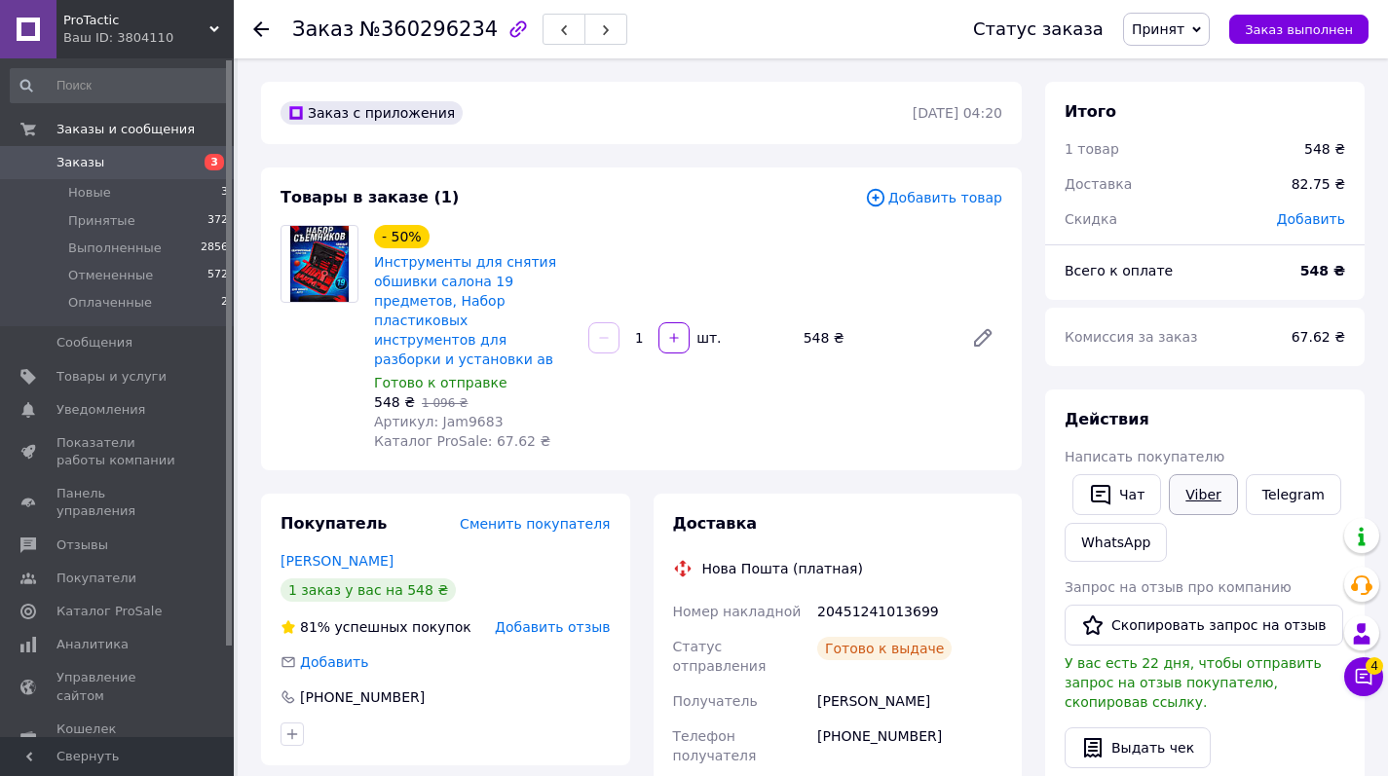
click at [1211, 498] on link "Viber" at bounding box center [1203, 494] width 68 height 41
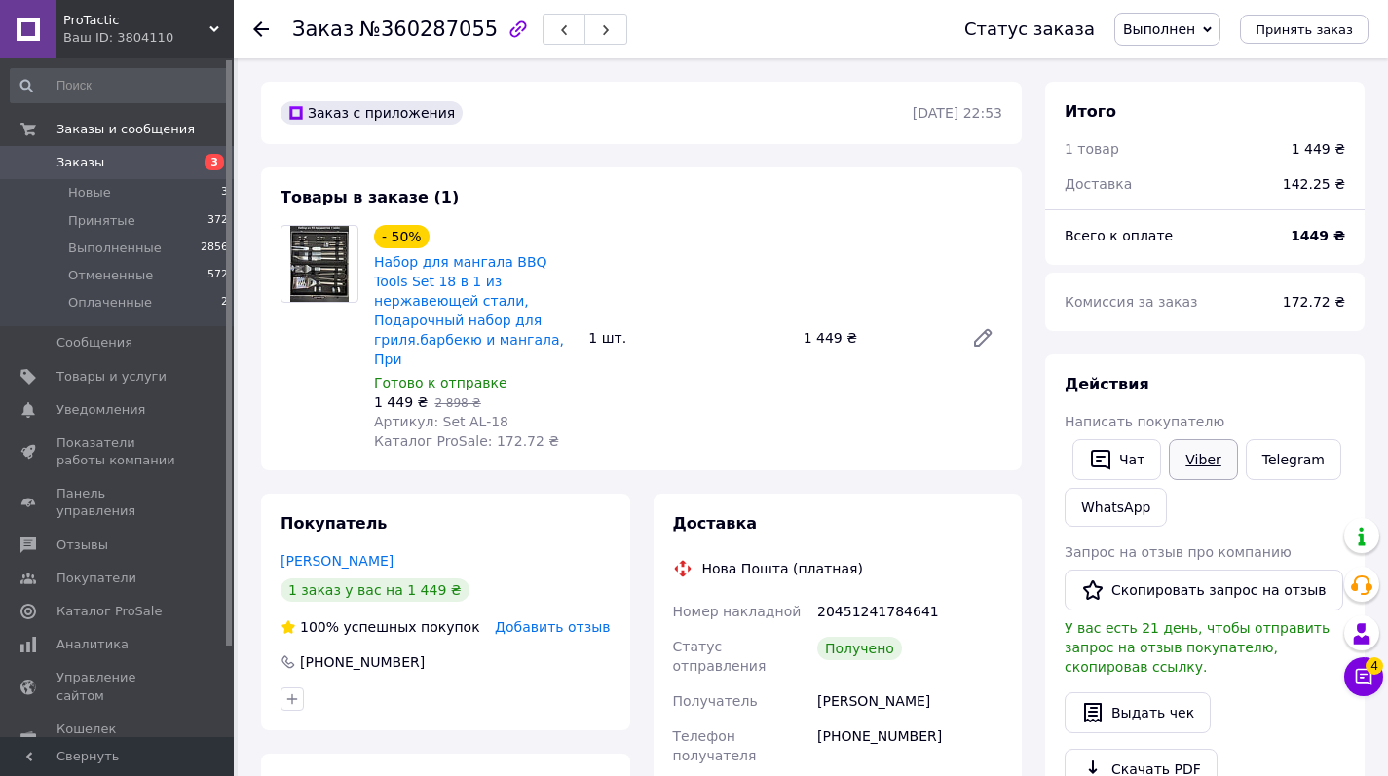
click at [1193, 454] on link "Viber" at bounding box center [1203, 459] width 68 height 41
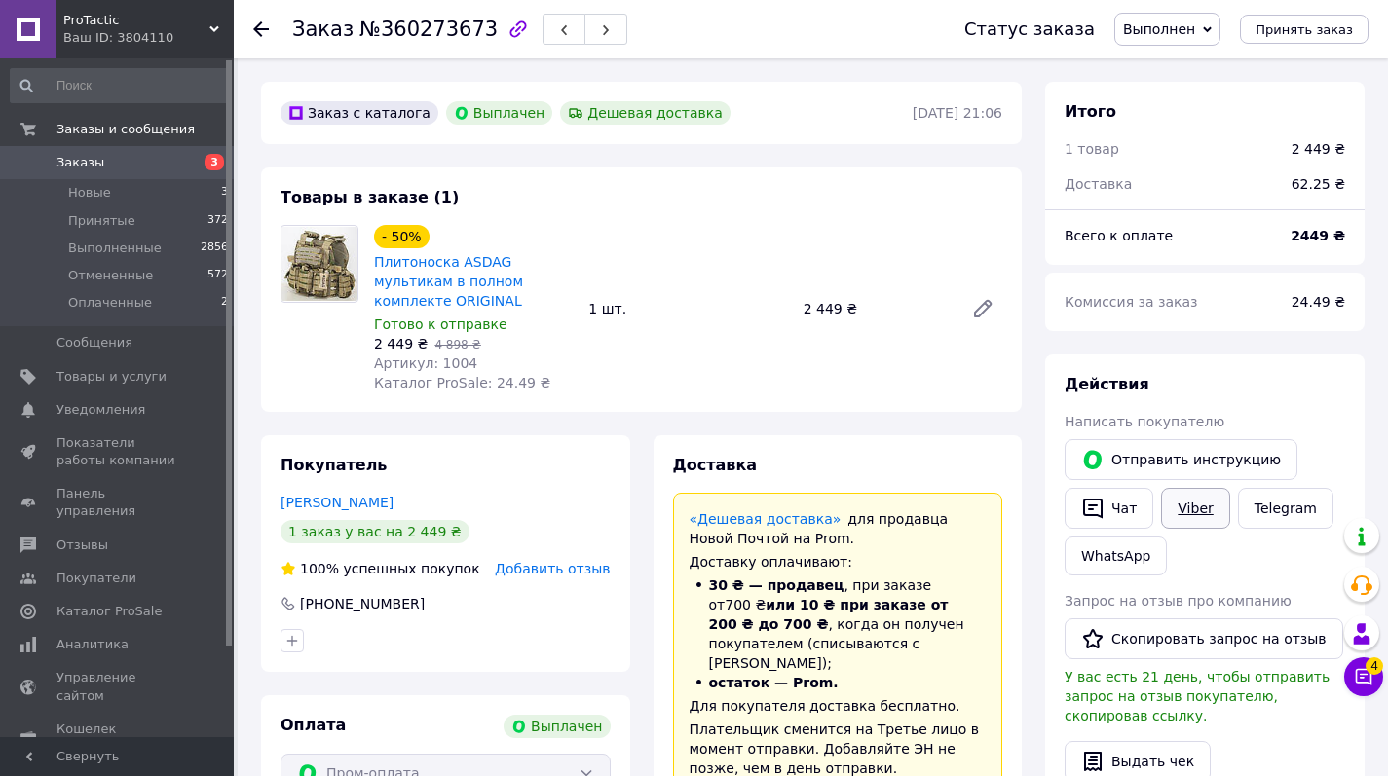
click at [1196, 511] on link "Viber" at bounding box center [1195, 508] width 68 height 41
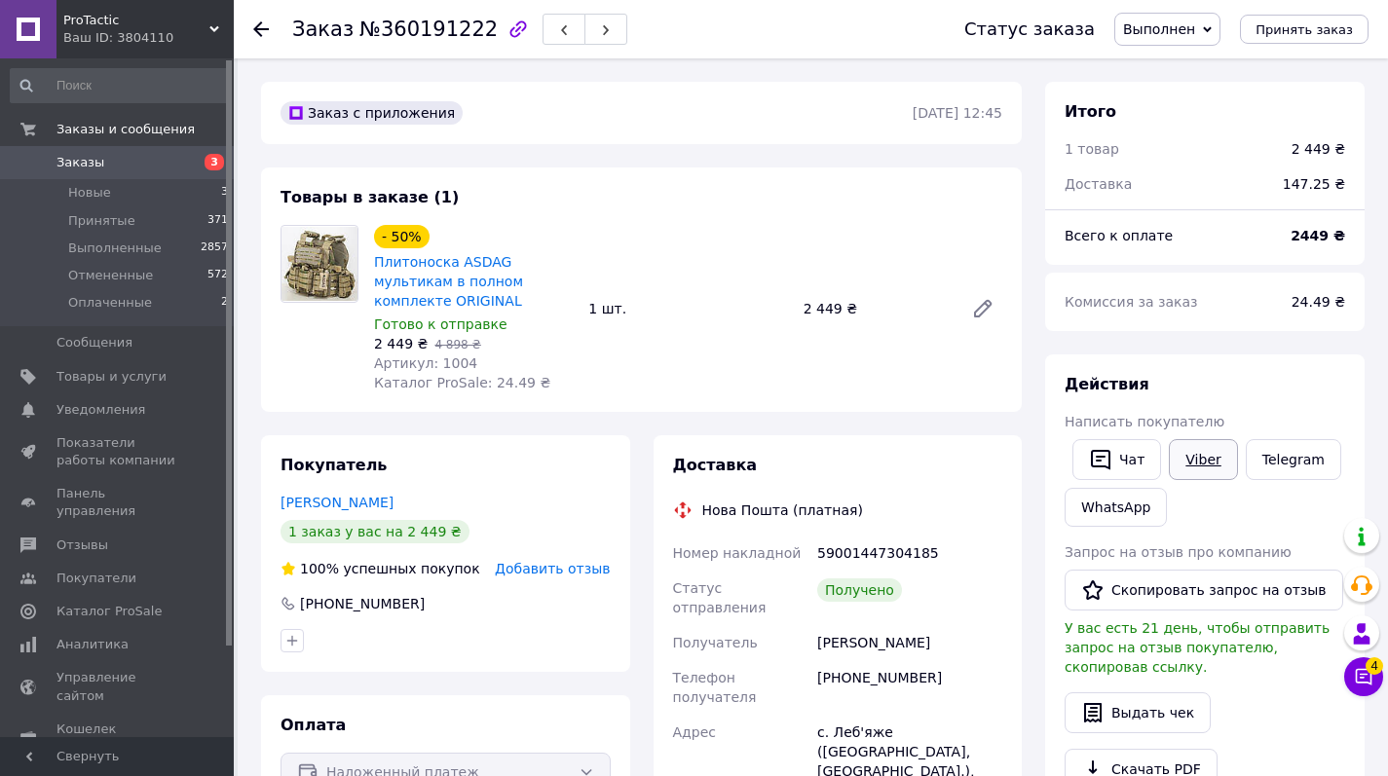
click at [1214, 461] on link "Viber" at bounding box center [1203, 459] width 68 height 41
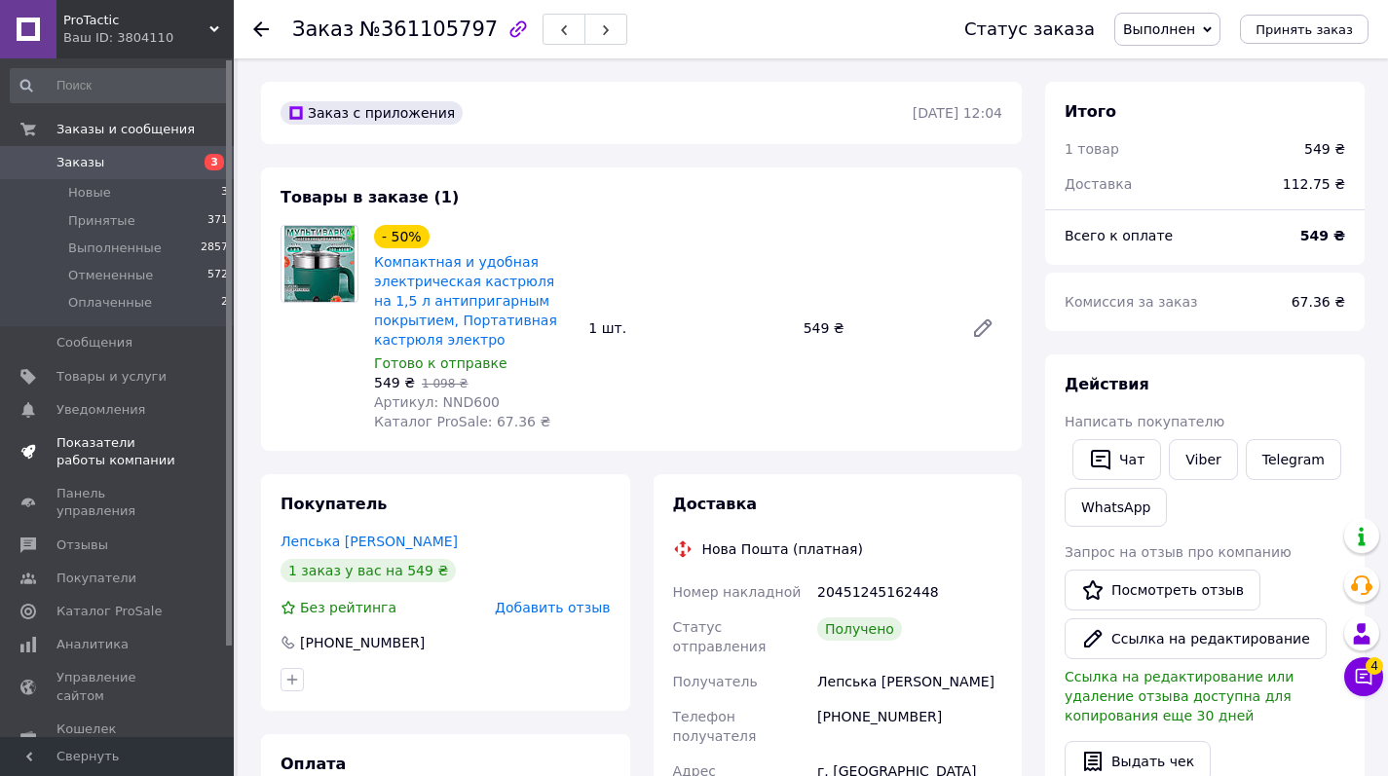
click at [141, 444] on span "Показатели работы компании" at bounding box center [119, 452] width 124 height 35
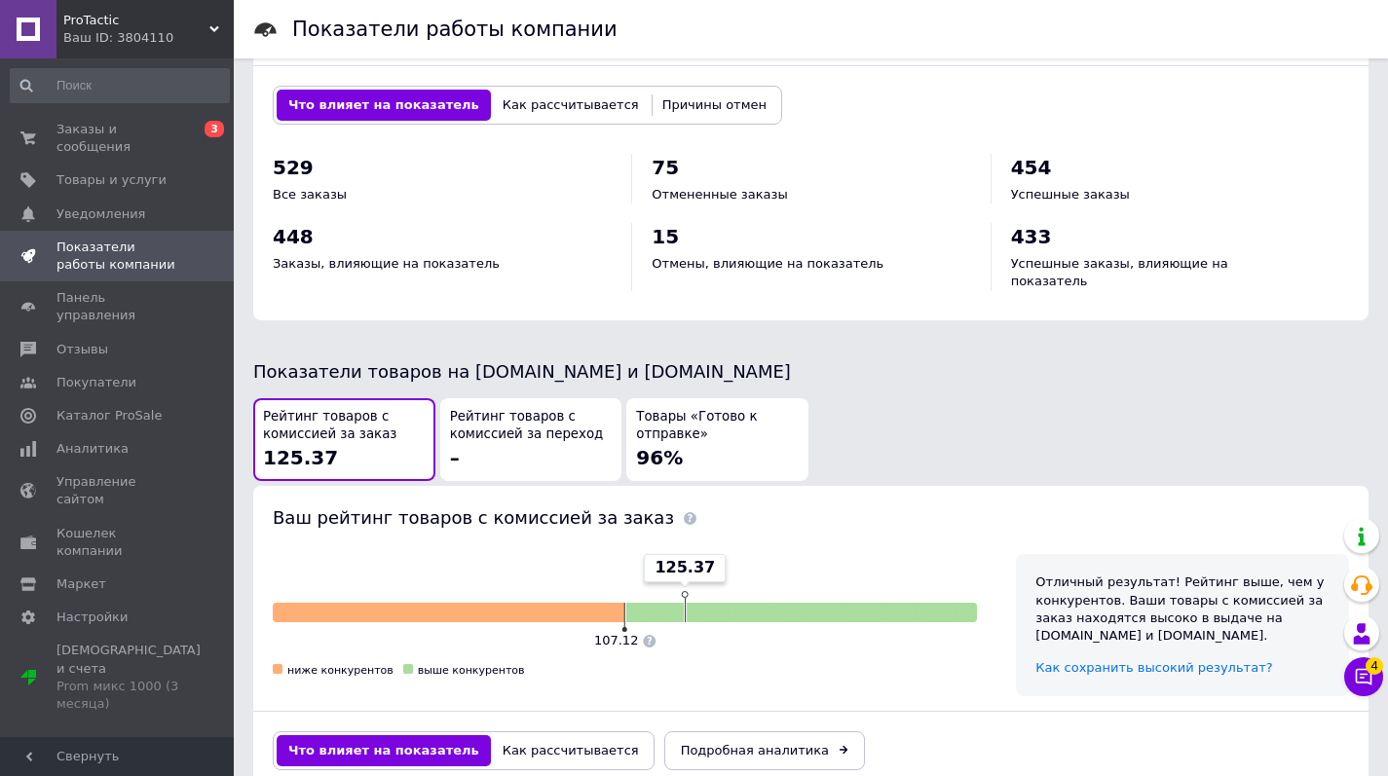
scroll to position [851, 0]
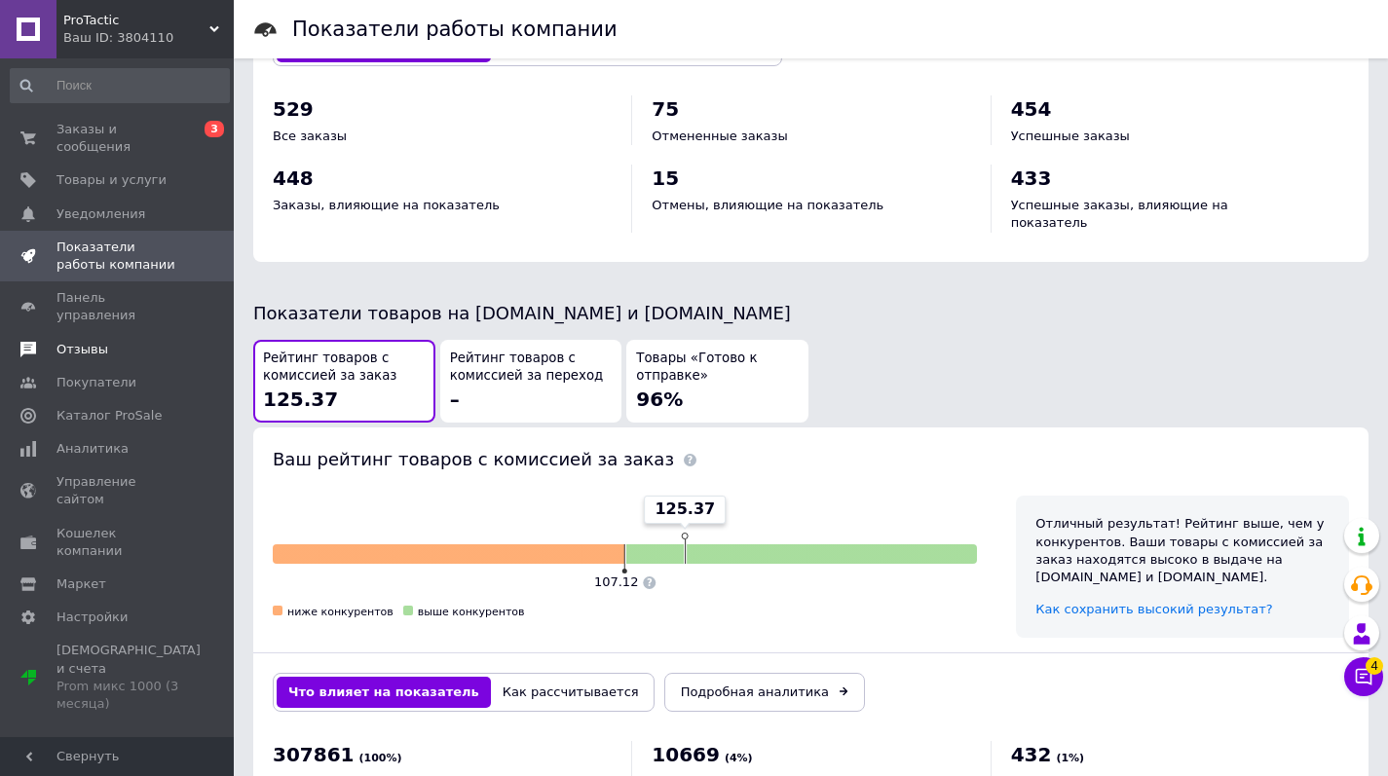
click at [97, 341] on span "Отзывы" at bounding box center [83, 350] width 52 height 18
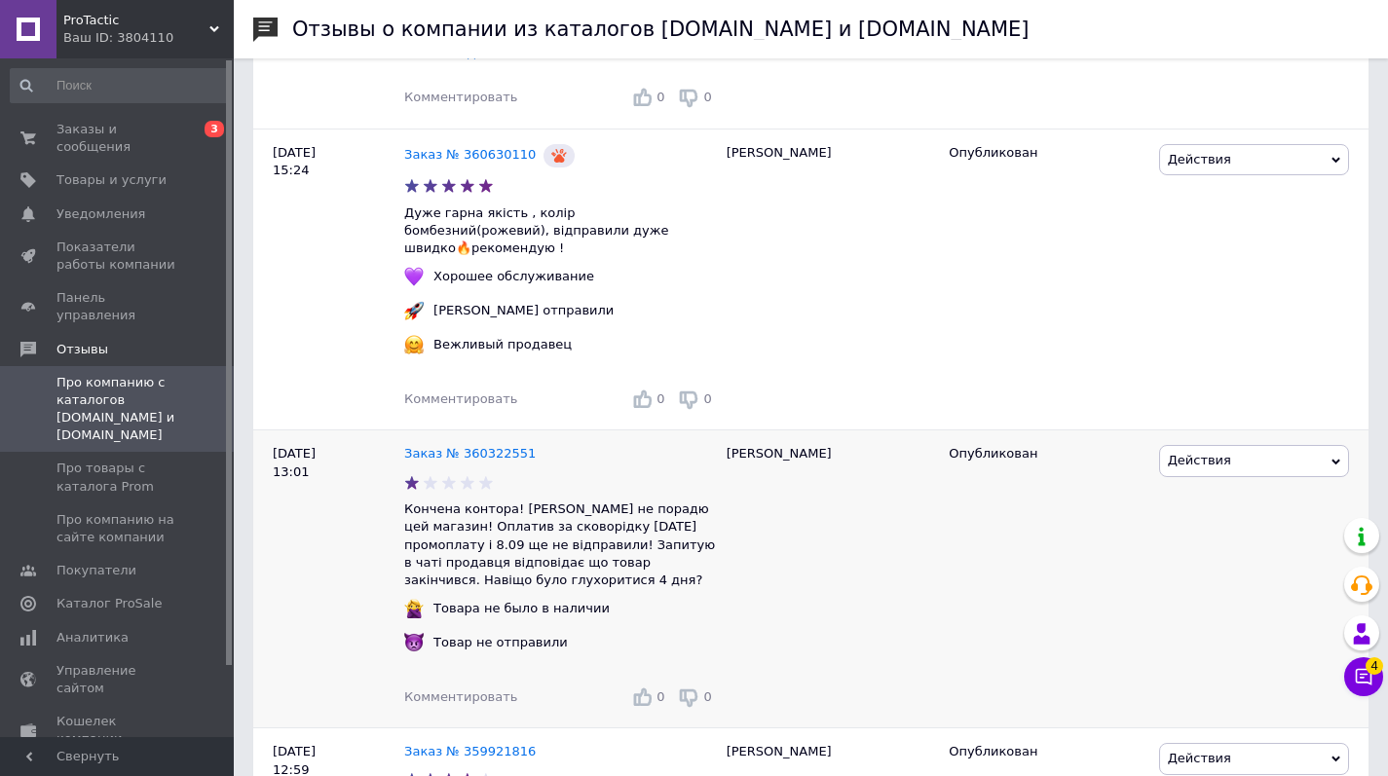
scroll to position [2209, 0]
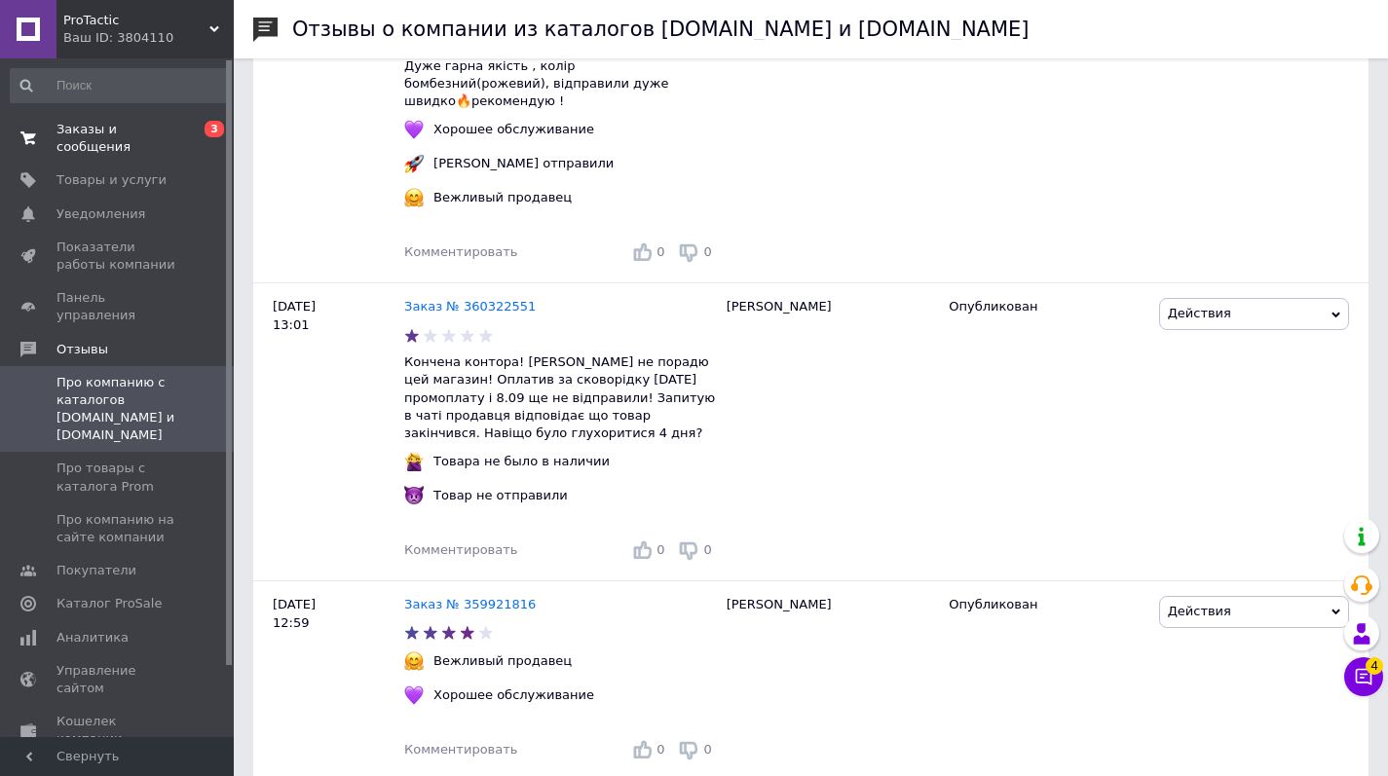
click at [83, 140] on span "Заказы и сообщения" at bounding box center [119, 138] width 124 height 35
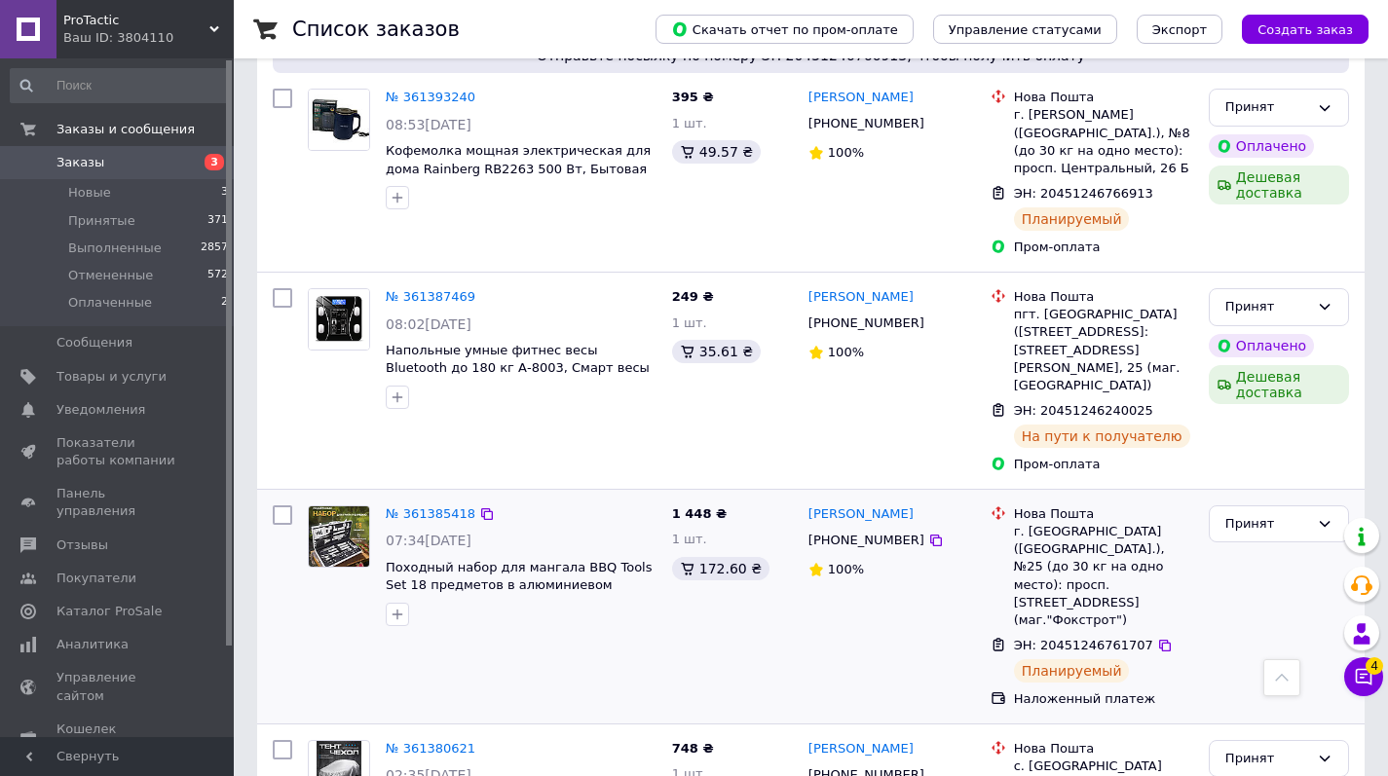
scroll to position [3120, 0]
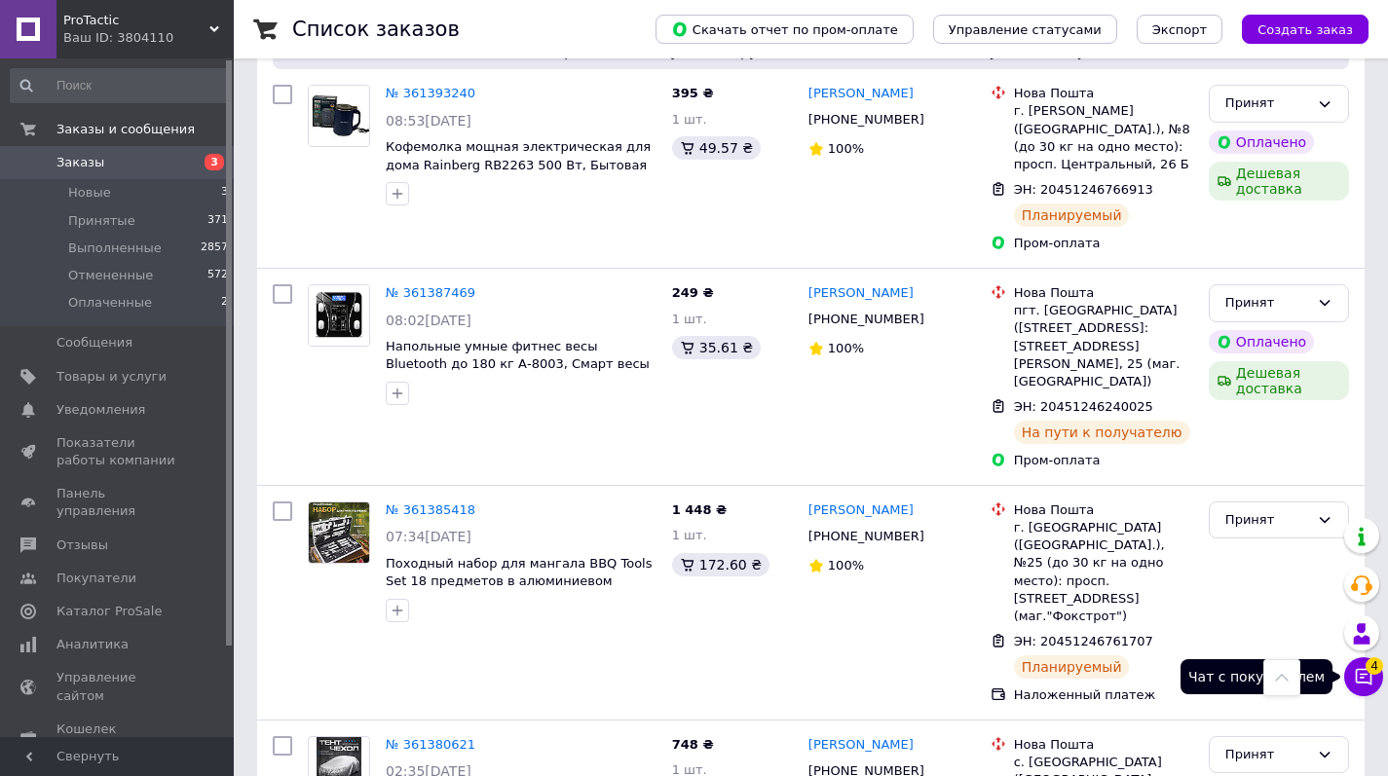
click at [1366, 671] on icon at bounding box center [1363, 676] width 19 height 19
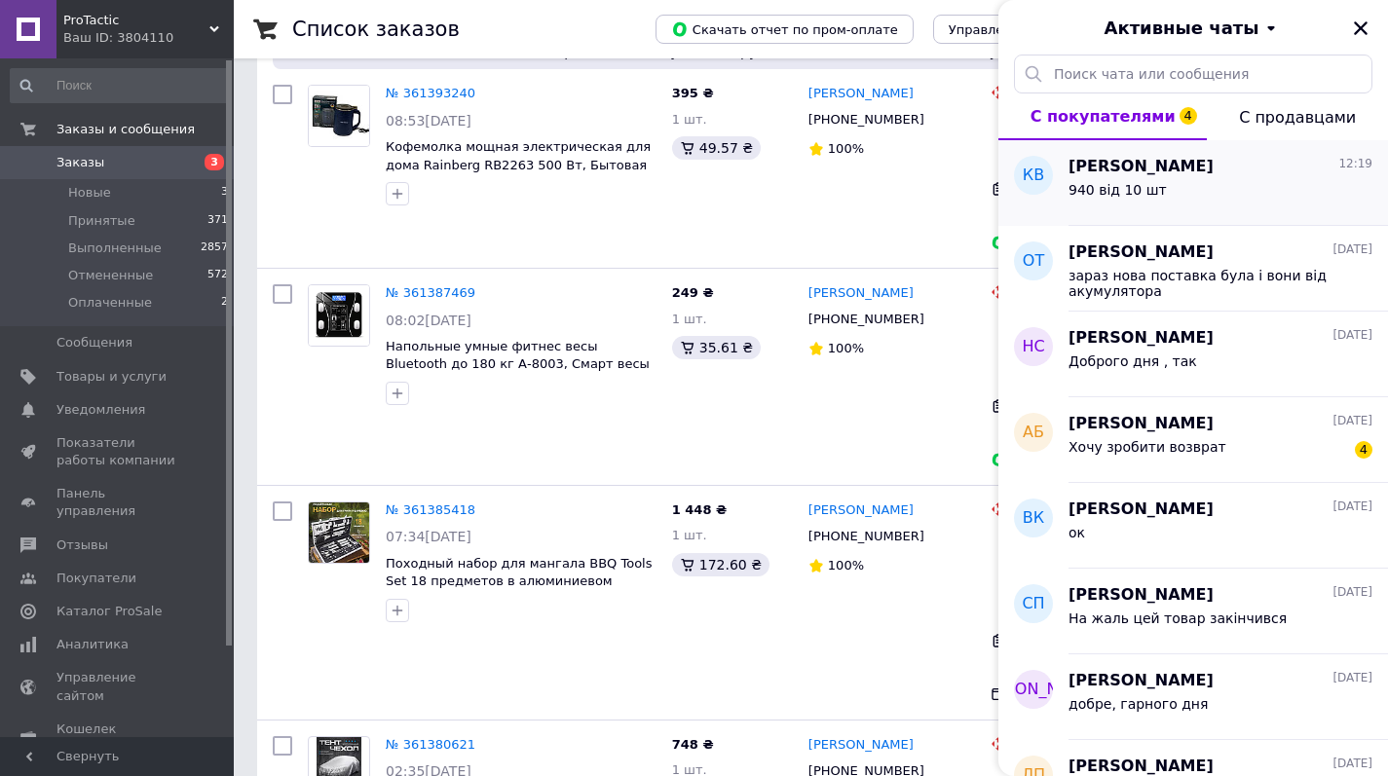
click at [1183, 182] on div "940 від 10 шт" at bounding box center [1221, 193] width 304 height 31
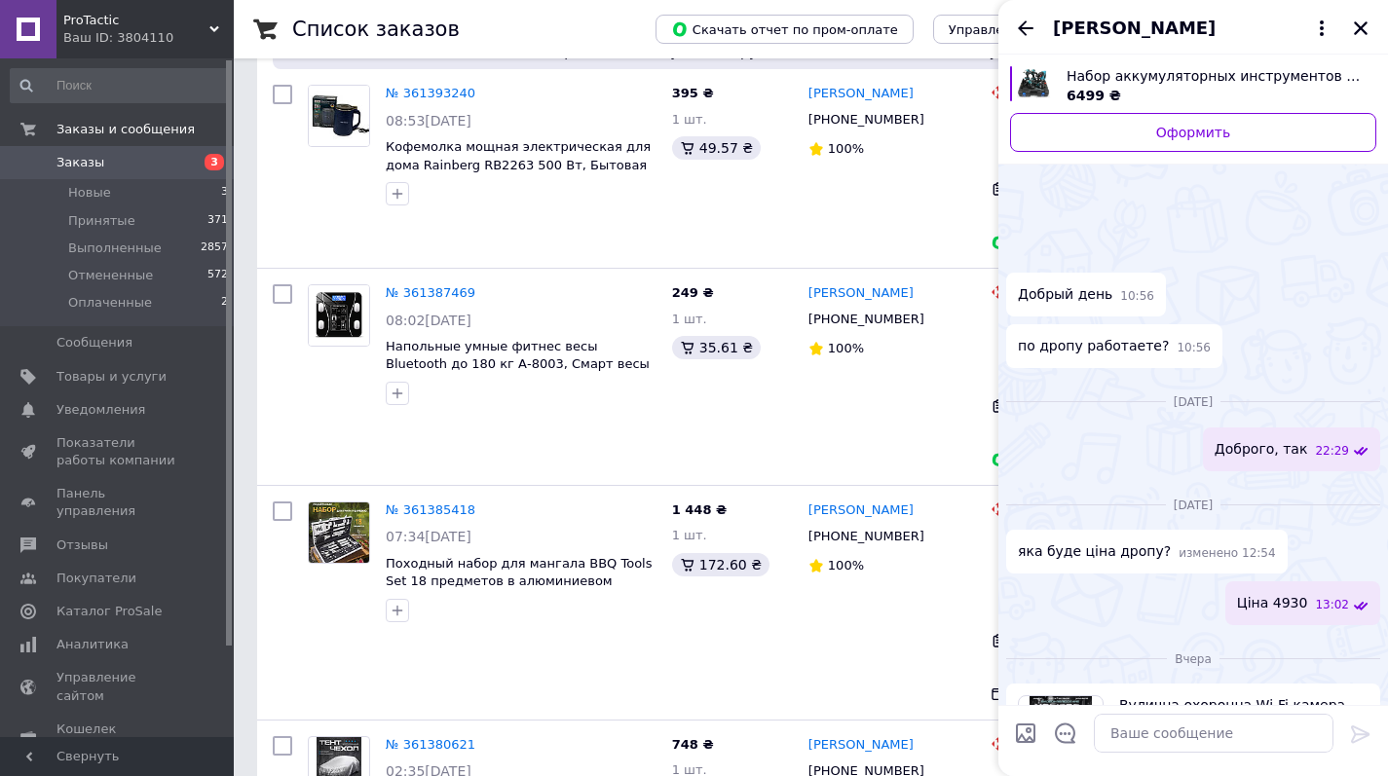
scroll to position [473, 0]
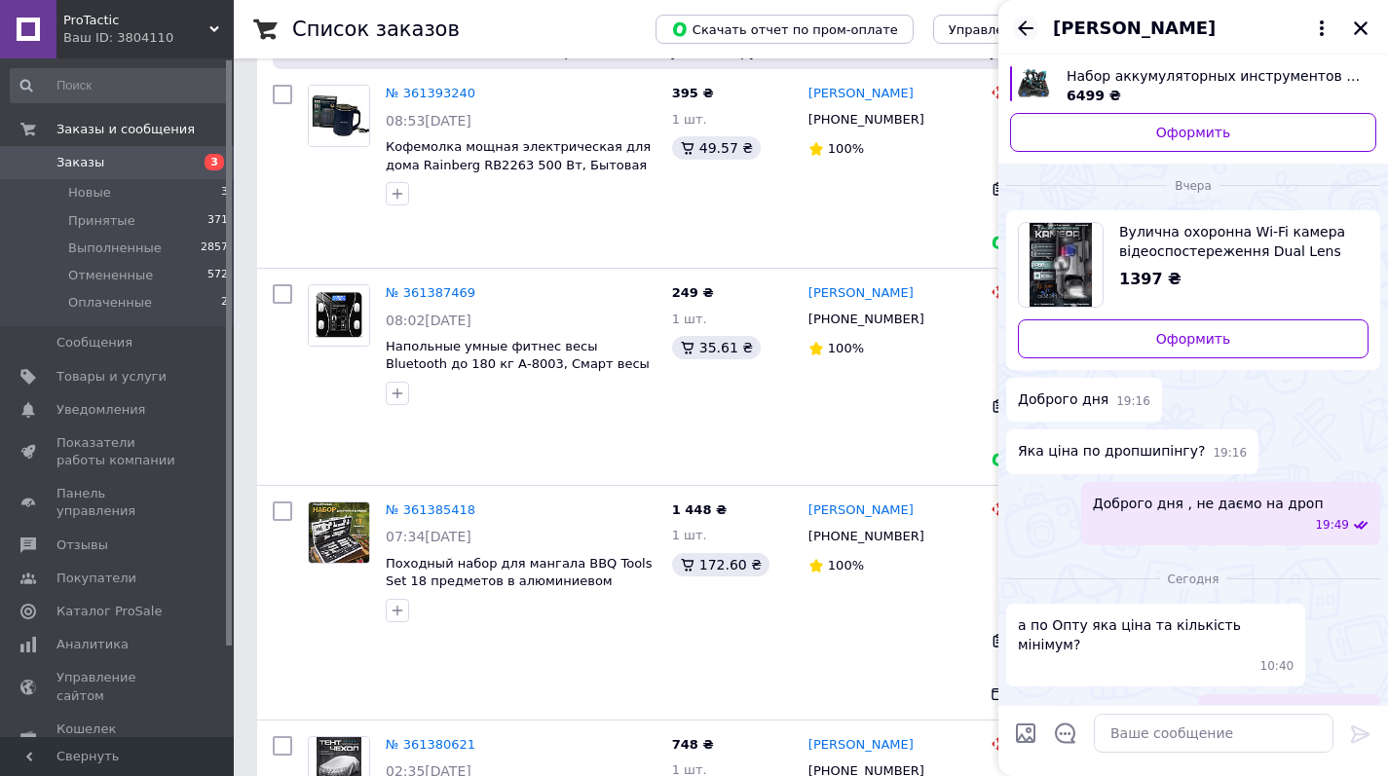
click at [1024, 30] on icon "Назад" at bounding box center [1025, 28] width 23 height 23
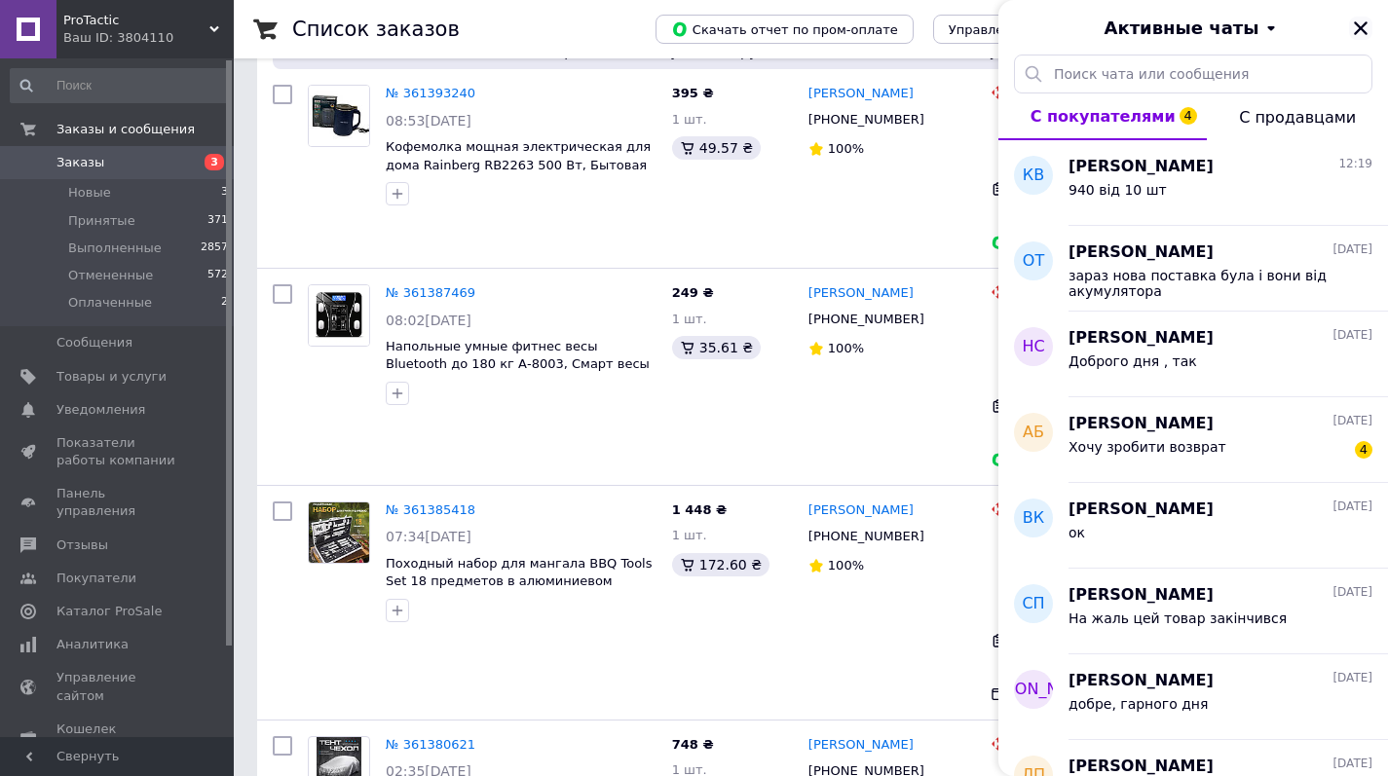
click at [1362, 24] on icon "Закрыть" at bounding box center [1361, 28] width 18 height 18
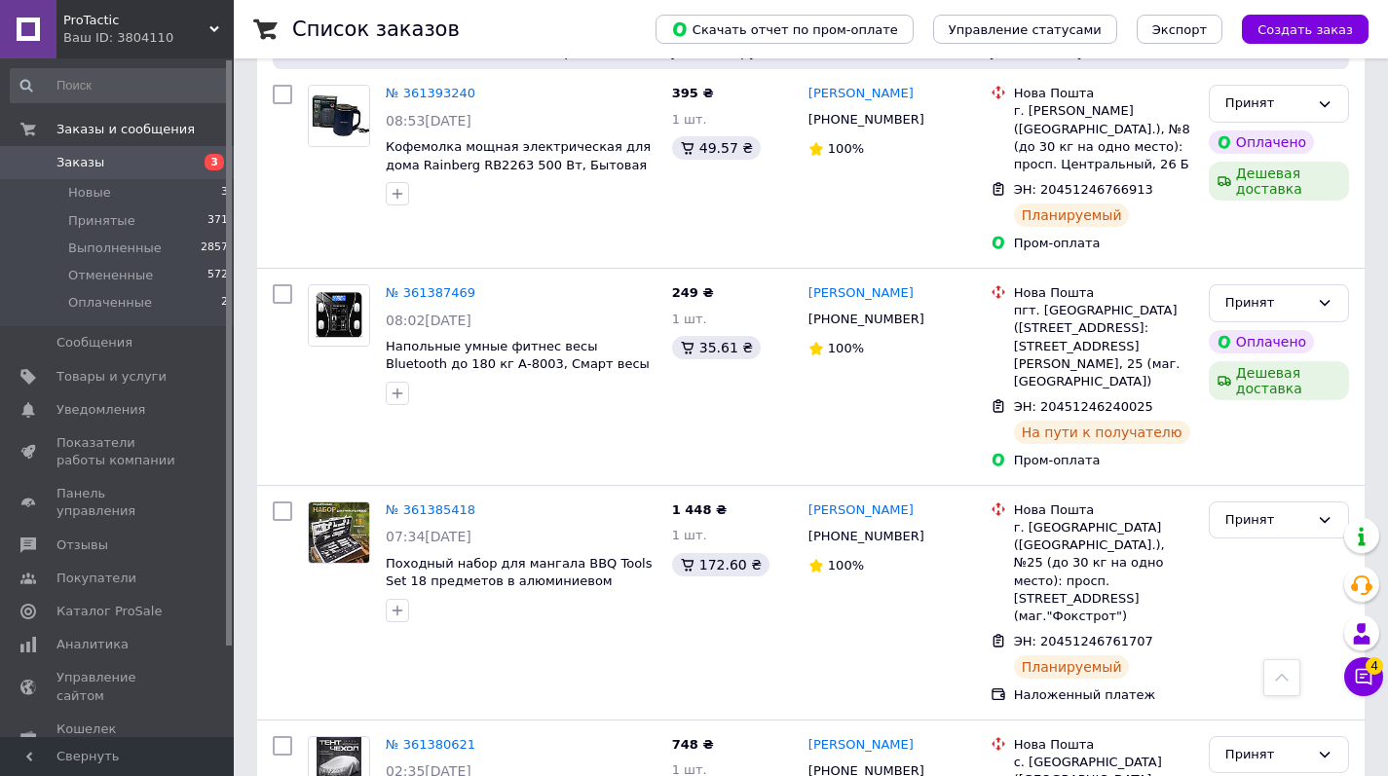
click at [89, 168] on span "Заказы" at bounding box center [81, 163] width 48 height 18
click at [127, 375] on span "Товары и услуги" at bounding box center [112, 377] width 110 height 18
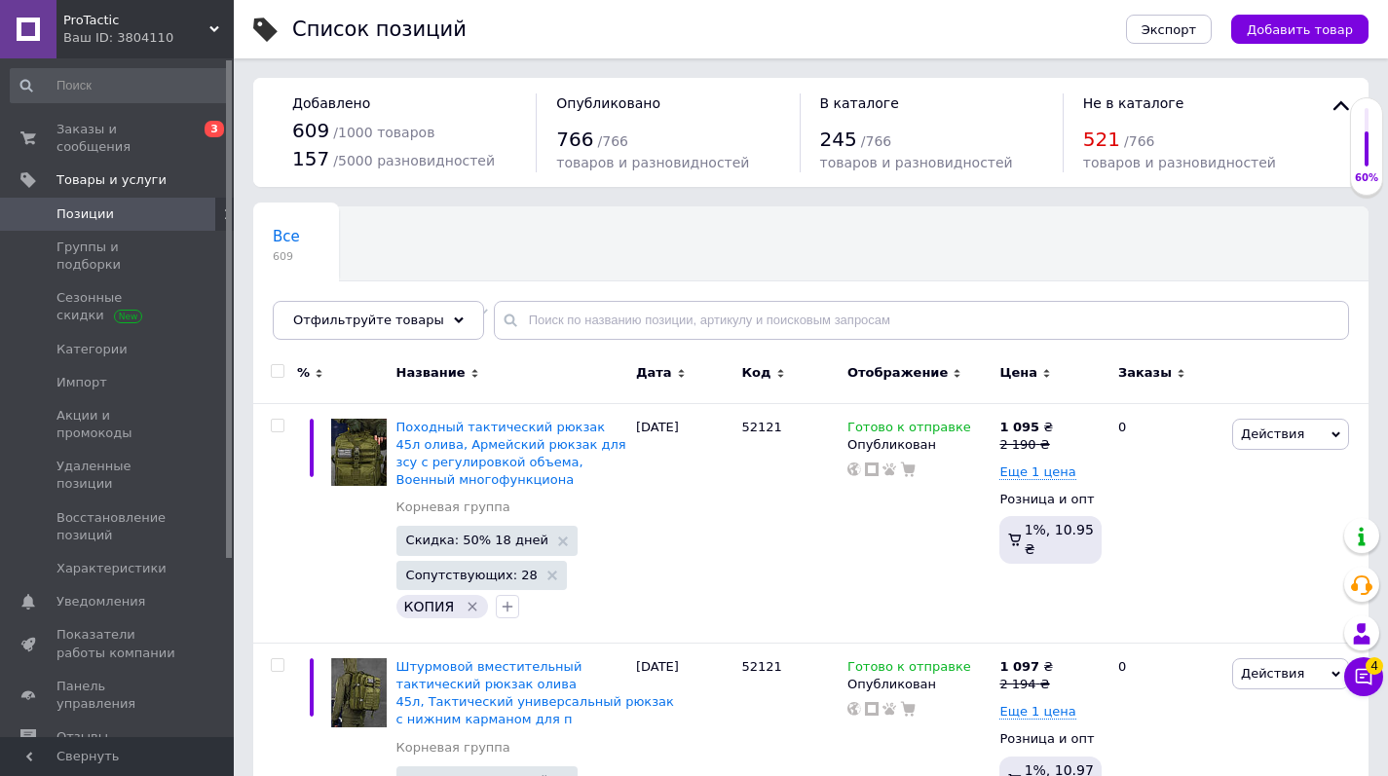
click at [454, 321] on use at bounding box center [459, 321] width 10 height 6
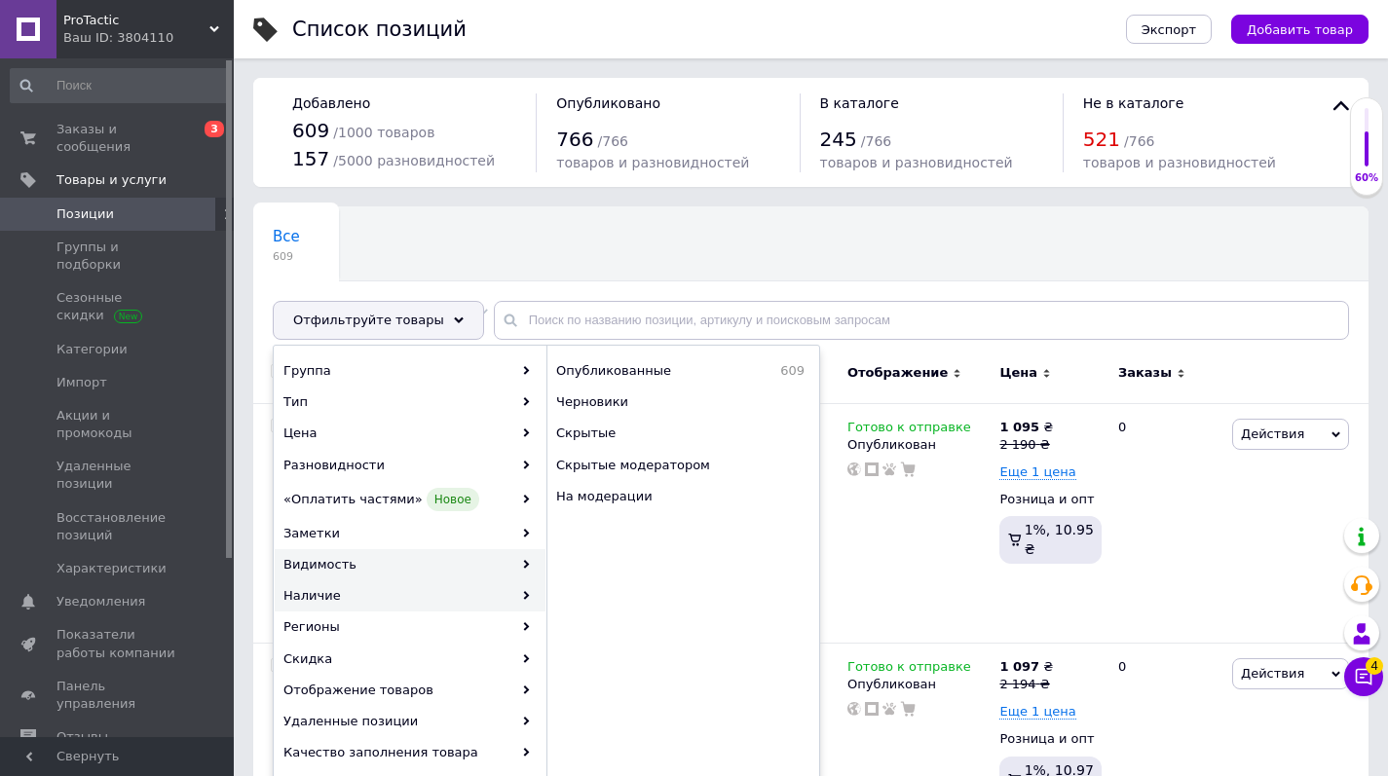
click at [347, 597] on div "Наличие" at bounding box center [410, 596] width 271 height 31
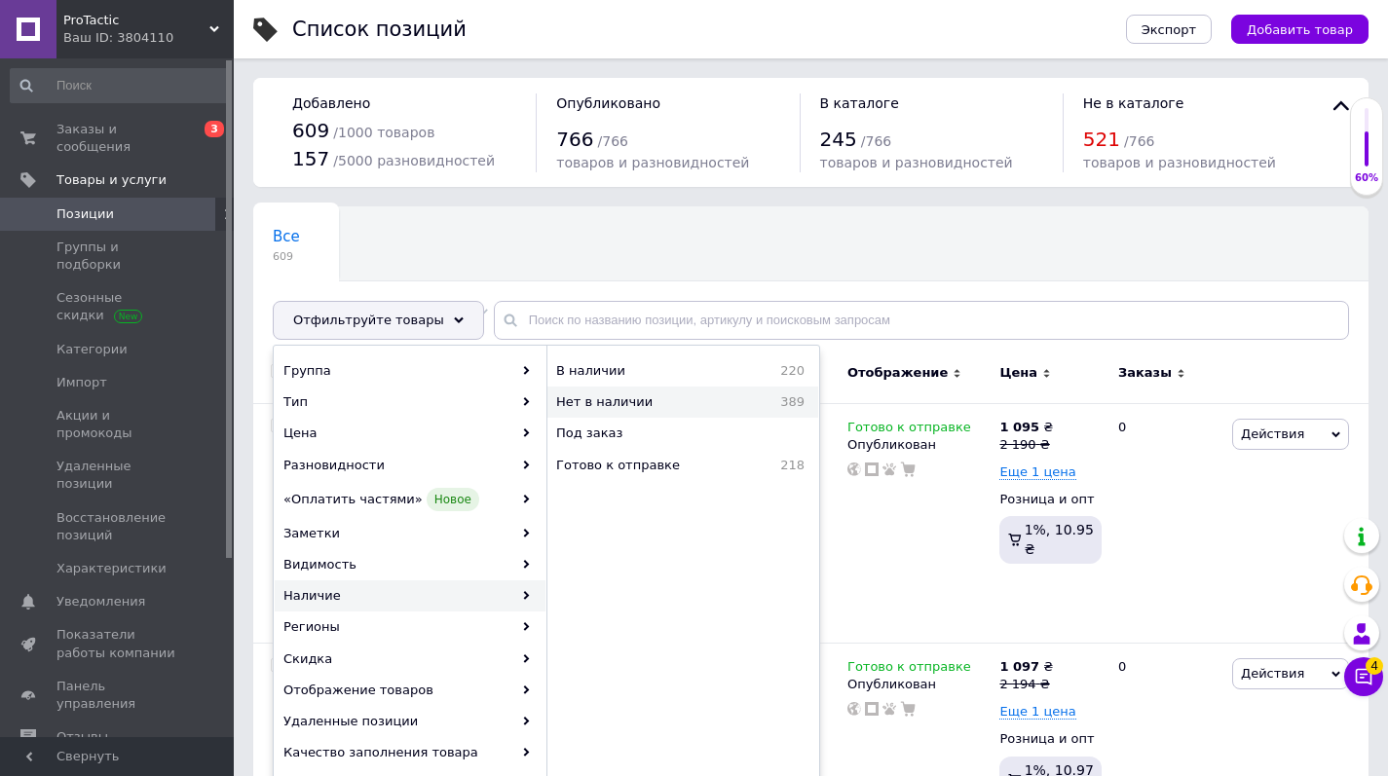
click at [650, 400] on span "Нет в наличии" at bounding box center [648, 403] width 184 height 18
